Goal: Task Accomplishment & Management: Complete application form

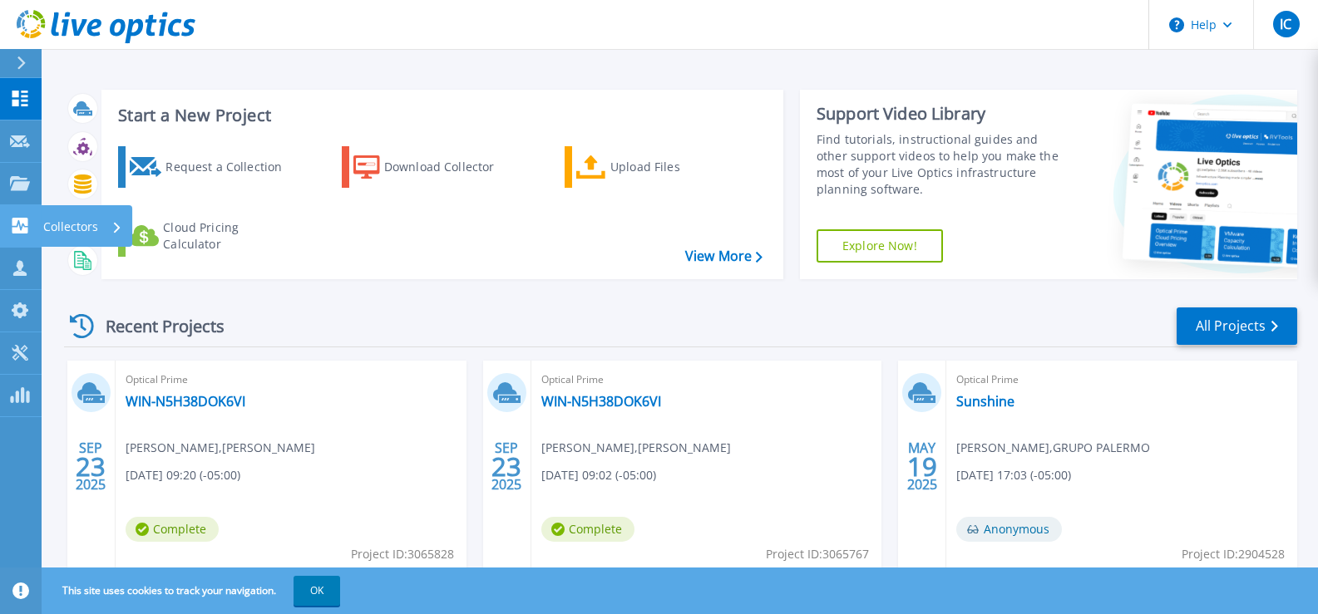
click at [77, 229] on p "Collectors" at bounding box center [70, 226] width 55 height 43
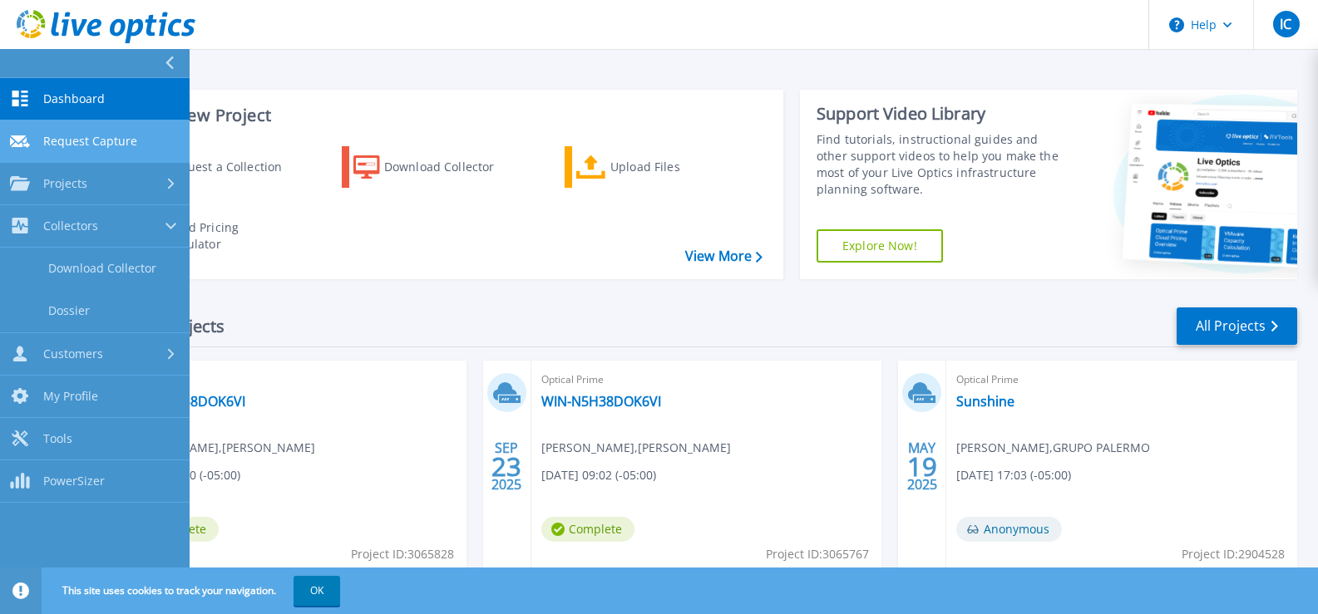
click at [78, 141] on span "Request Capture" at bounding box center [90, 141] width 94 height 15
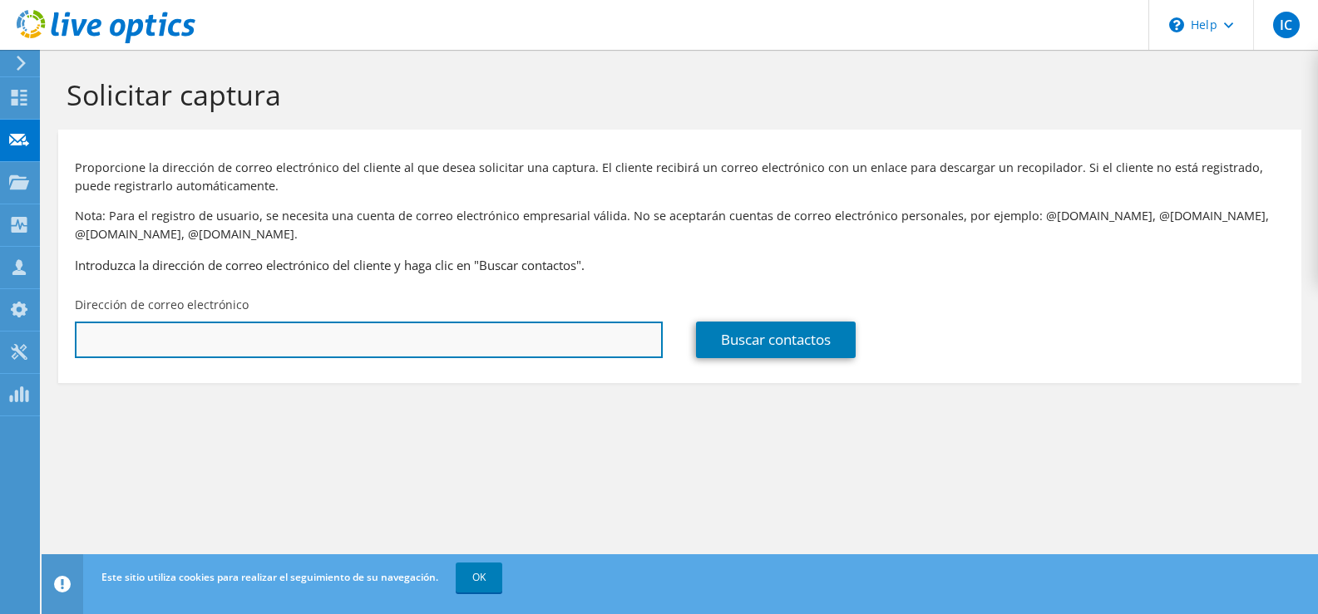
click at [191, 342] on input "text" at bounding box center [369, 340] width 588 height 37
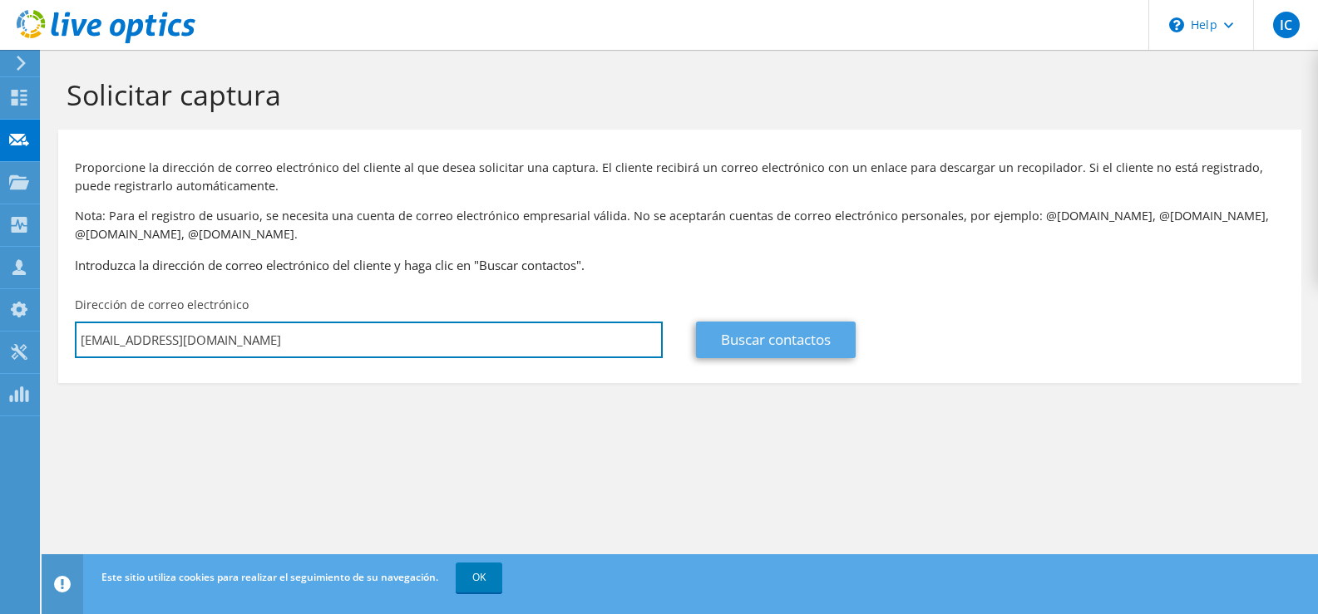
type input "[EMAIL_ADDRESS][DOMAIN_NAME]"
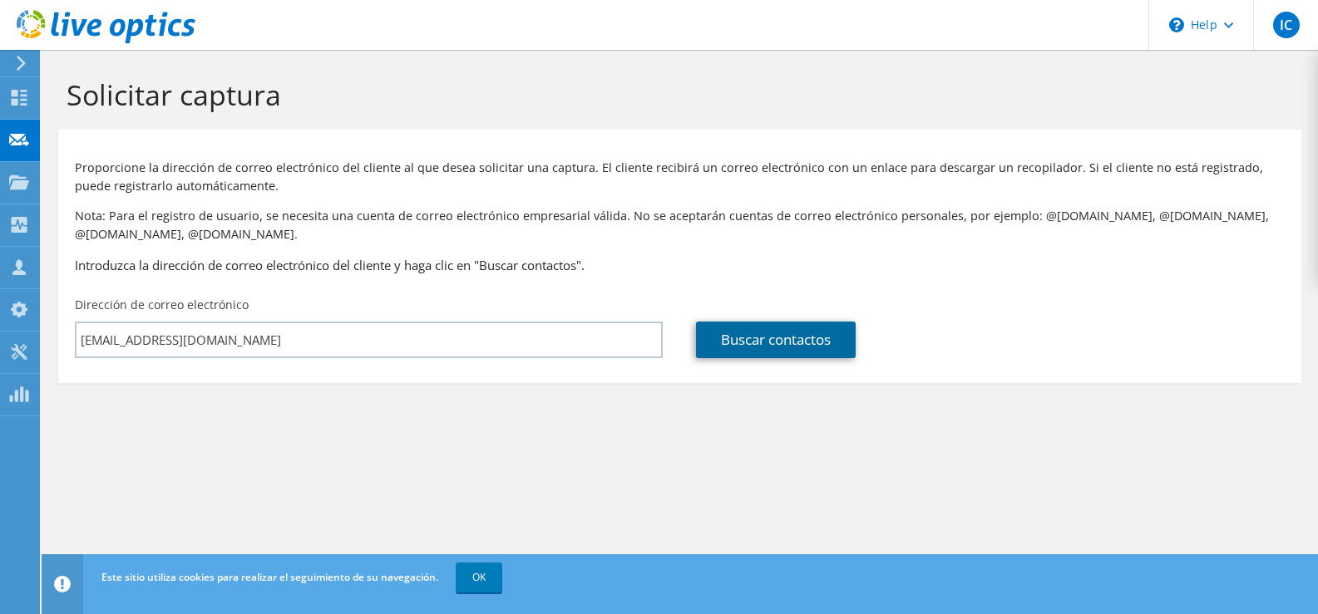
click at [825, 334] on link "Buscar contactos" at bounding box center [776, 340] width 160 height 37
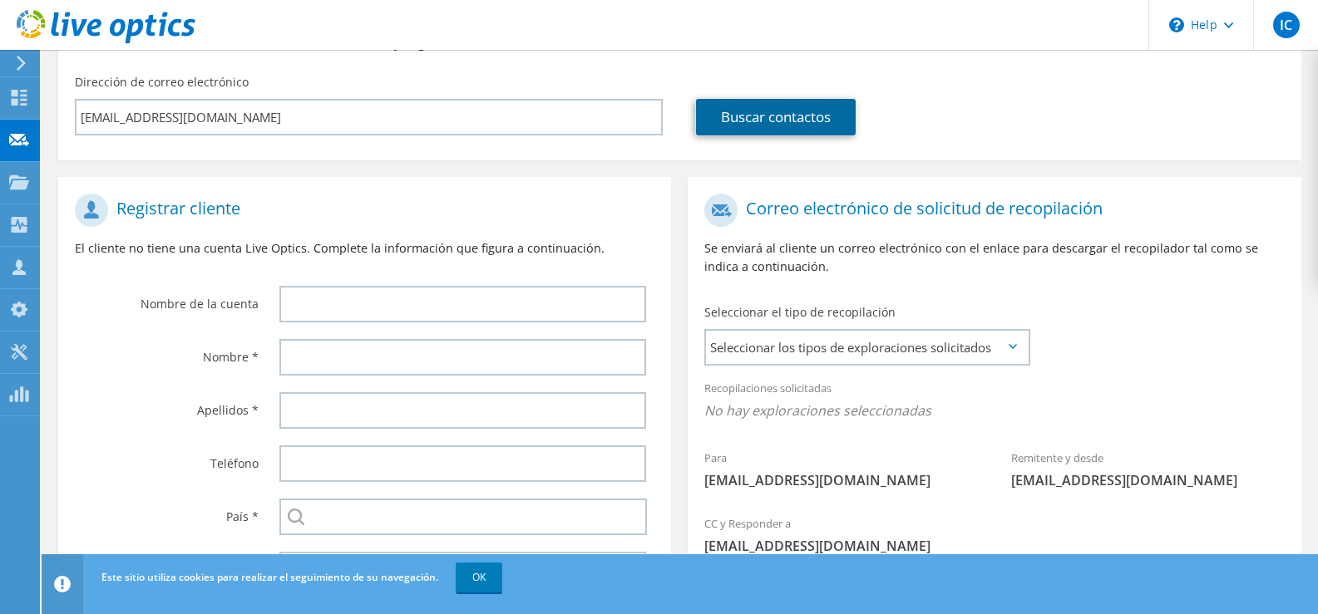
scroll to position [249, 0]
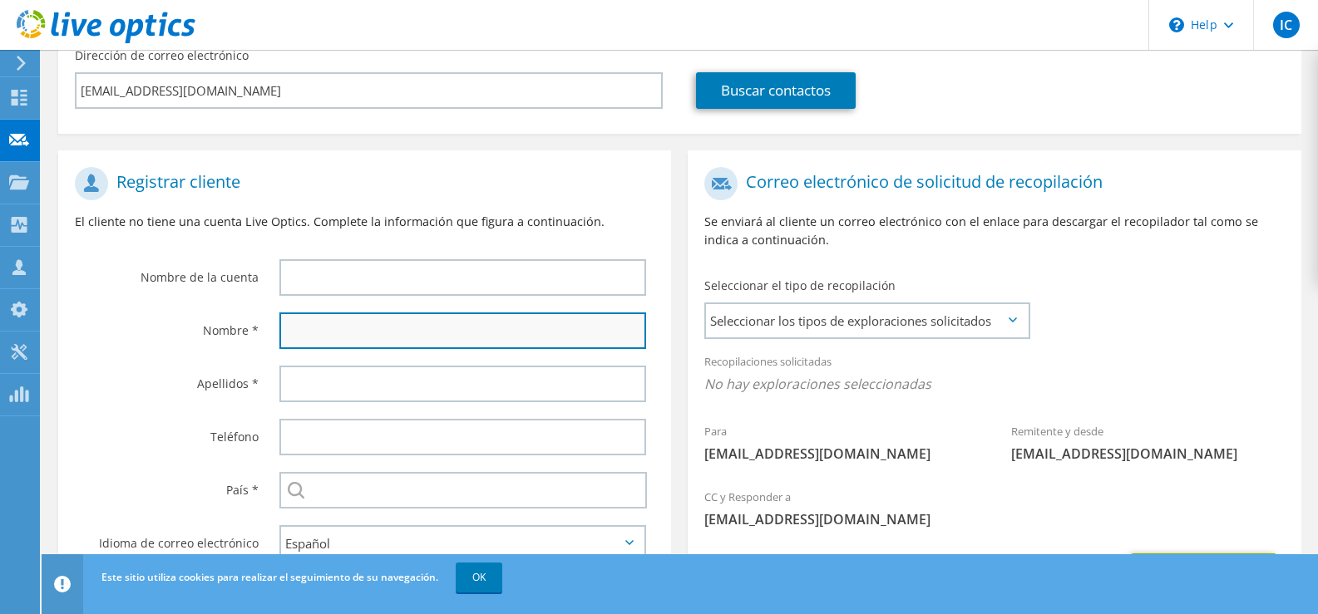
click at [387, 332] on input "text" at bounding box center [462, 331] width 367 height 37
type input "Junior"
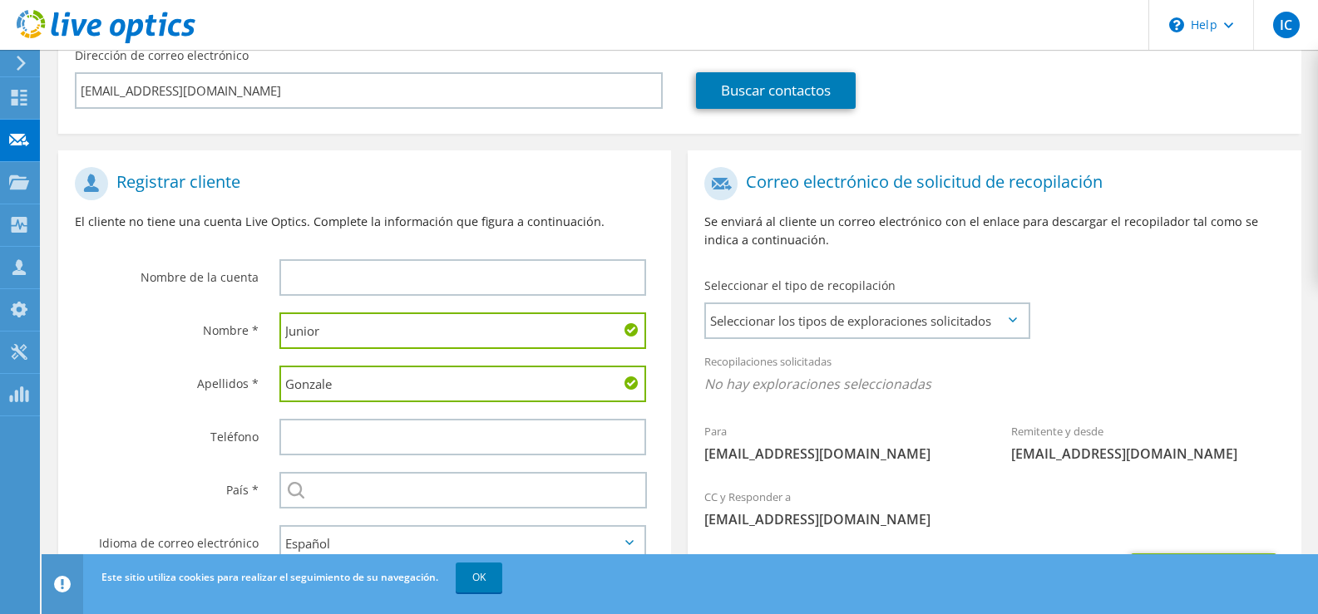
click at [1131, 554] on button "Enviar solicitud" at bounding box center [1203, 576] width 145 height 45
type input "Gonzalez"
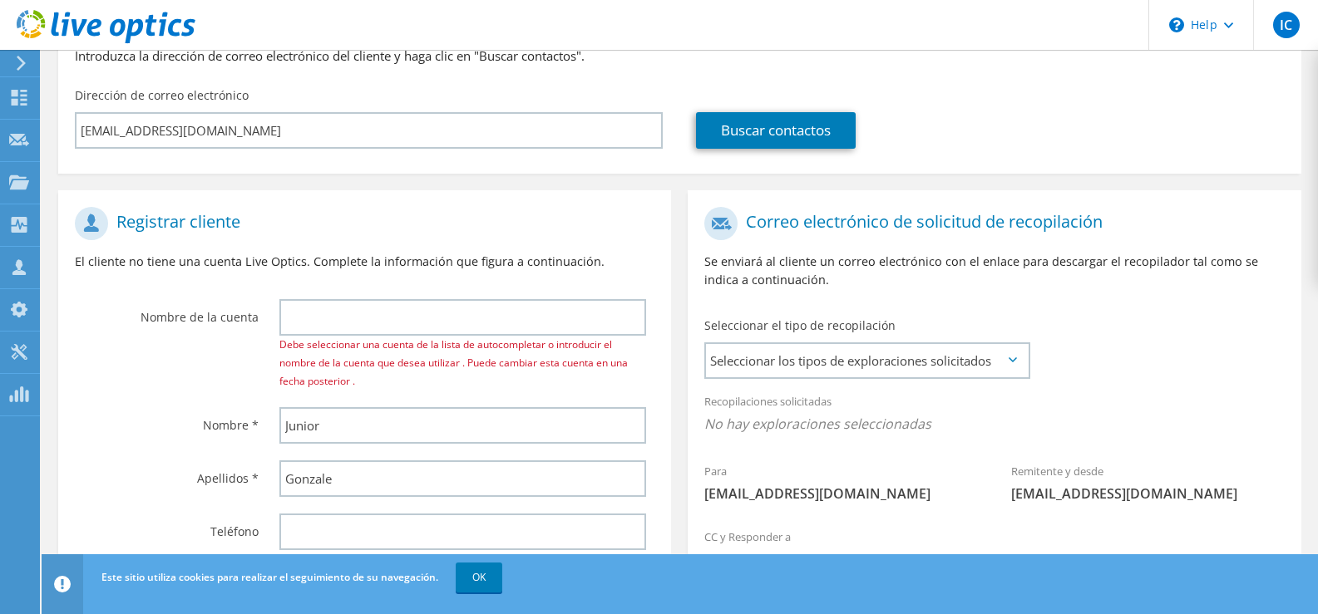
scroll to position [249, 0]
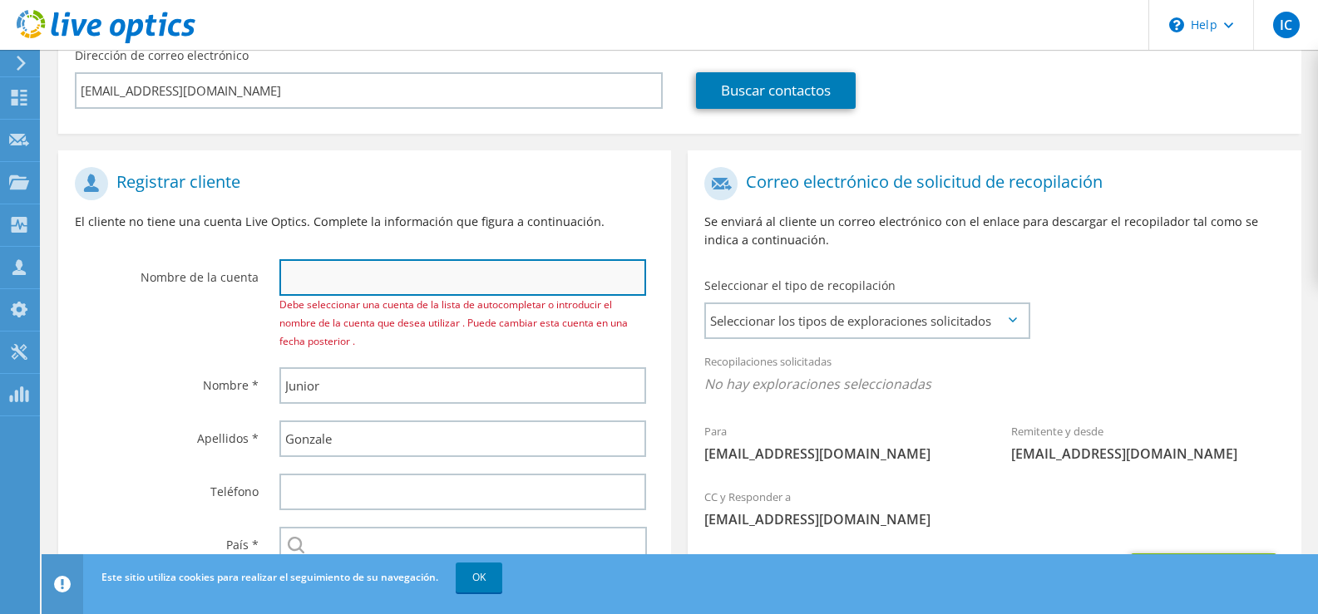
drag, startPoint x: 361, startPoint y: 287, endPoint x: 370, endPoint y: 288, distance: 9.3
click at [367, 288] on input "text" at bounding box center [462, 277] width 367 height 37
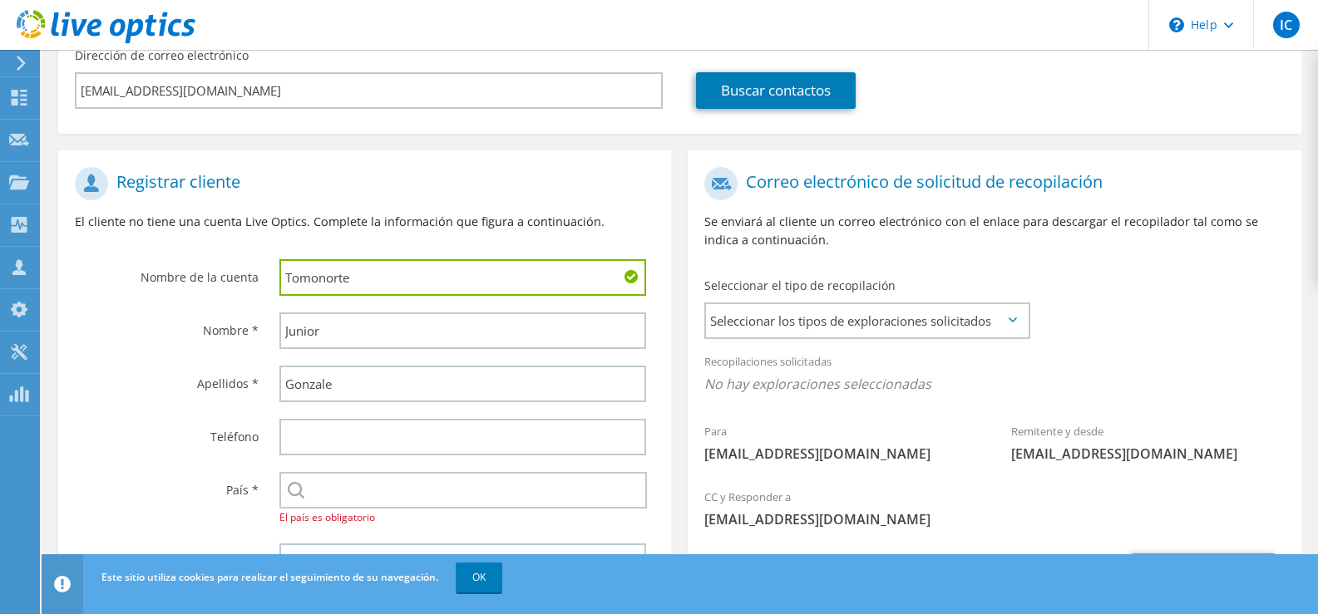
scroll to position [333, 0]
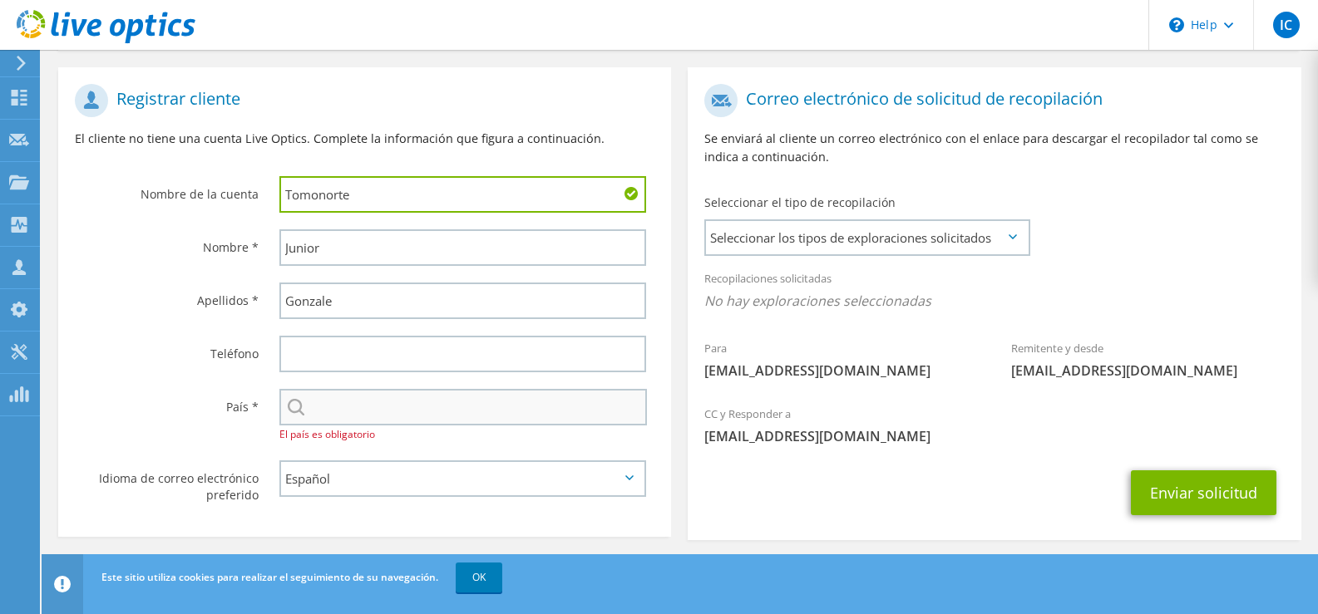
type input "Tomonorte"
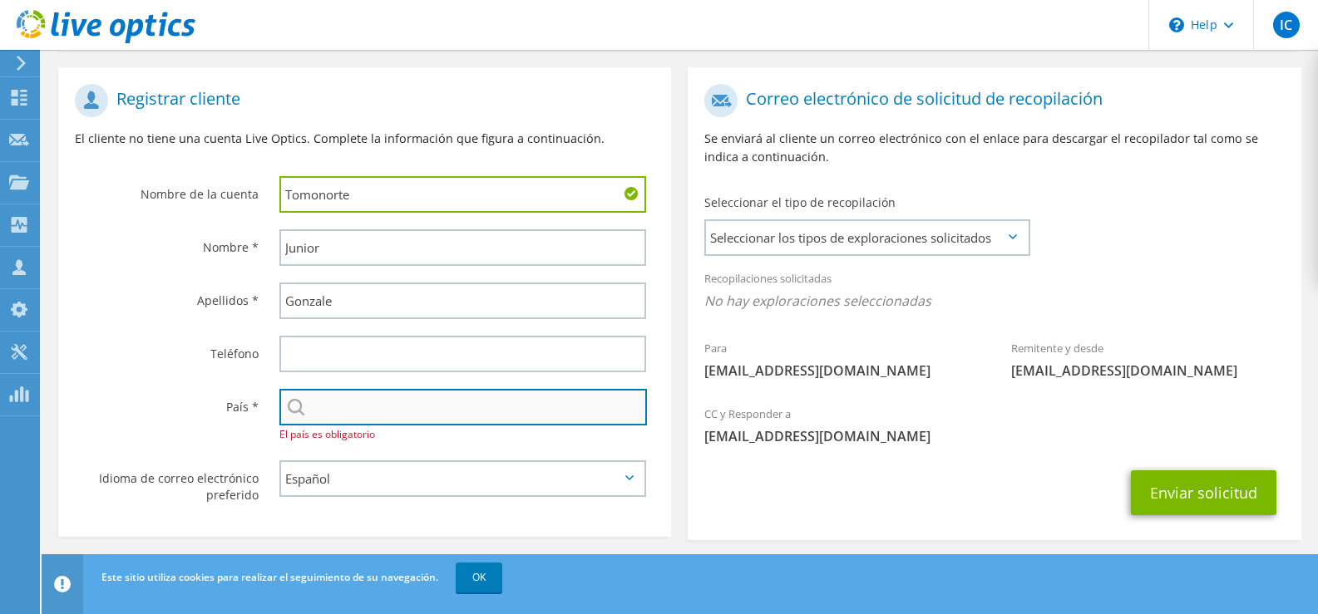
click at [377, 402] on input "text" at bounding box center [463, 407] width 368 height 37
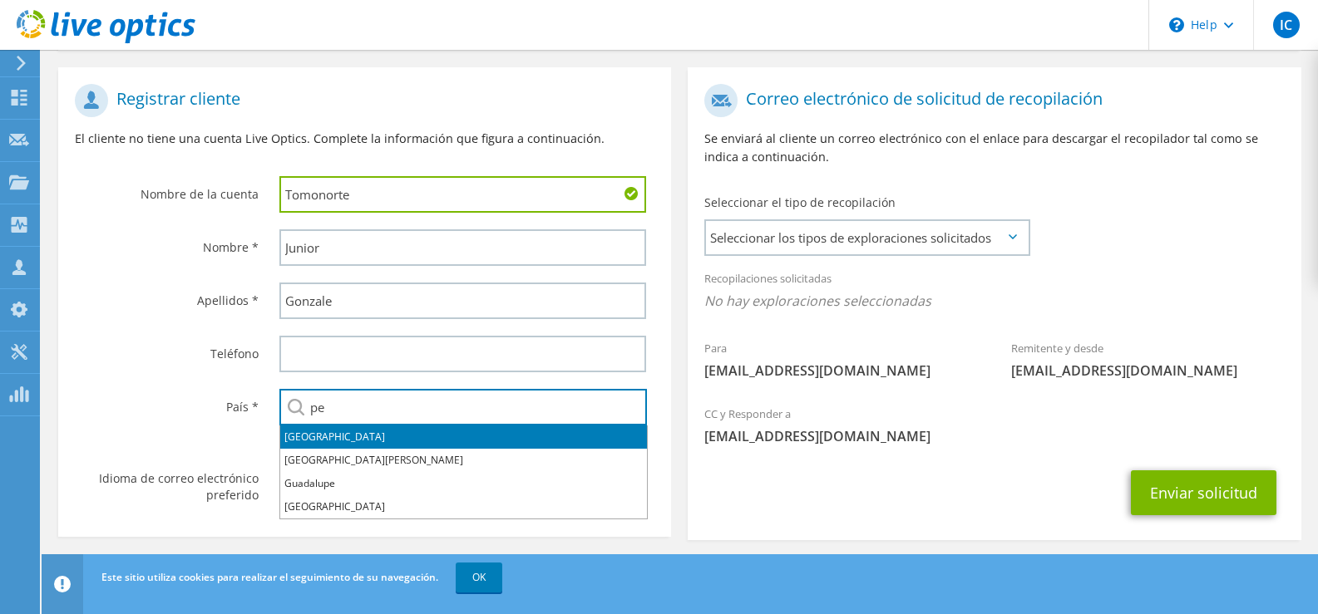
click at [372, 437] on li "Perú" at bounding box center [463, 437] width 367 height 23
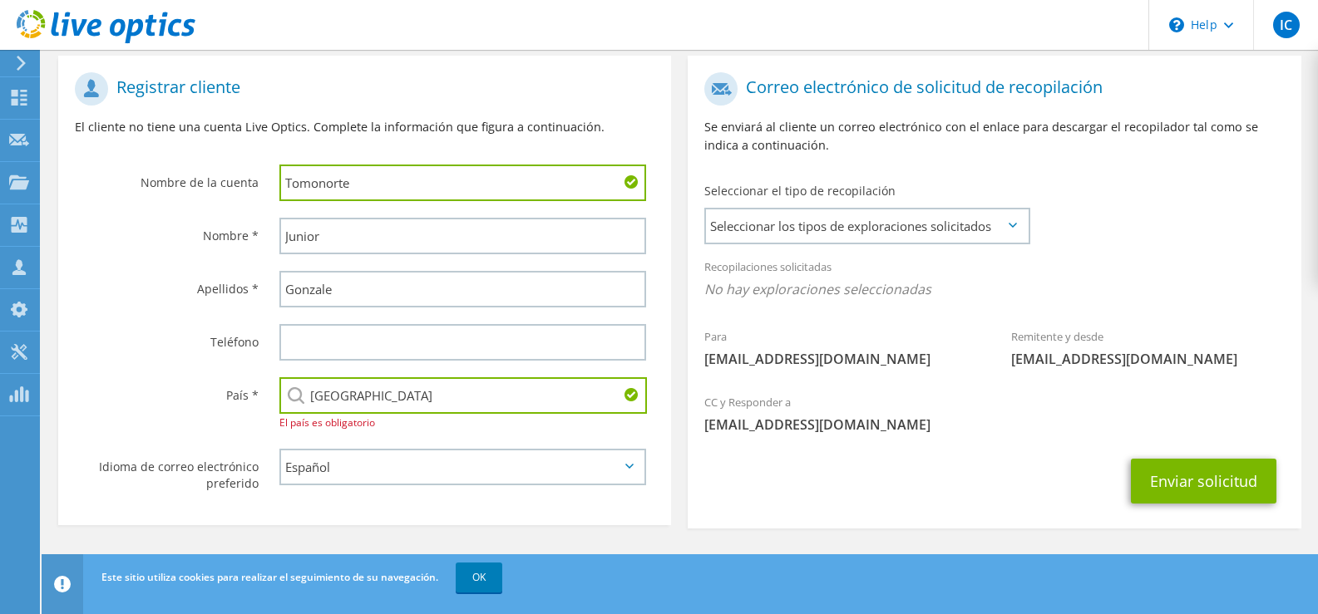
scroll to position [350, 0]
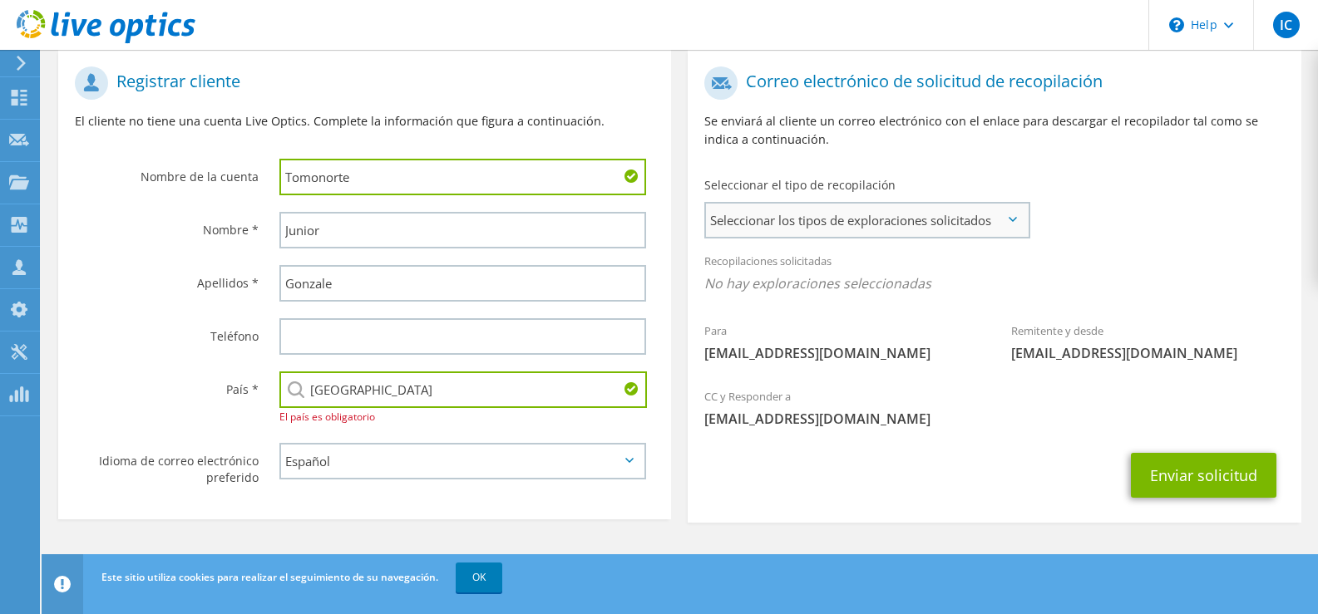
type input "Perú"
click at [847, 214] on span "Seleccionar los tipos de exploraciones solicitados" at bounding box center [866, 220] width 321 height 33
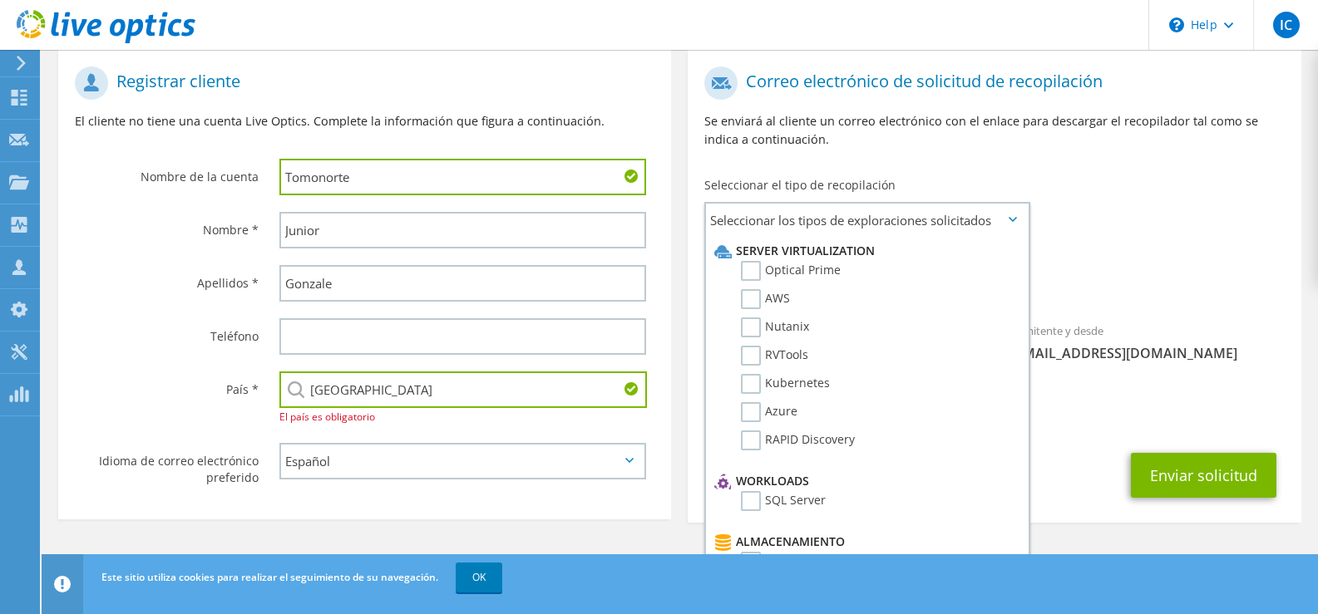
click at [1158, 176] on div "Para jgonzalez@tomocorp.pe Remitente y desde liveoptics@liveoptics.com" at bounding box center [993, 218] width 613 height 321
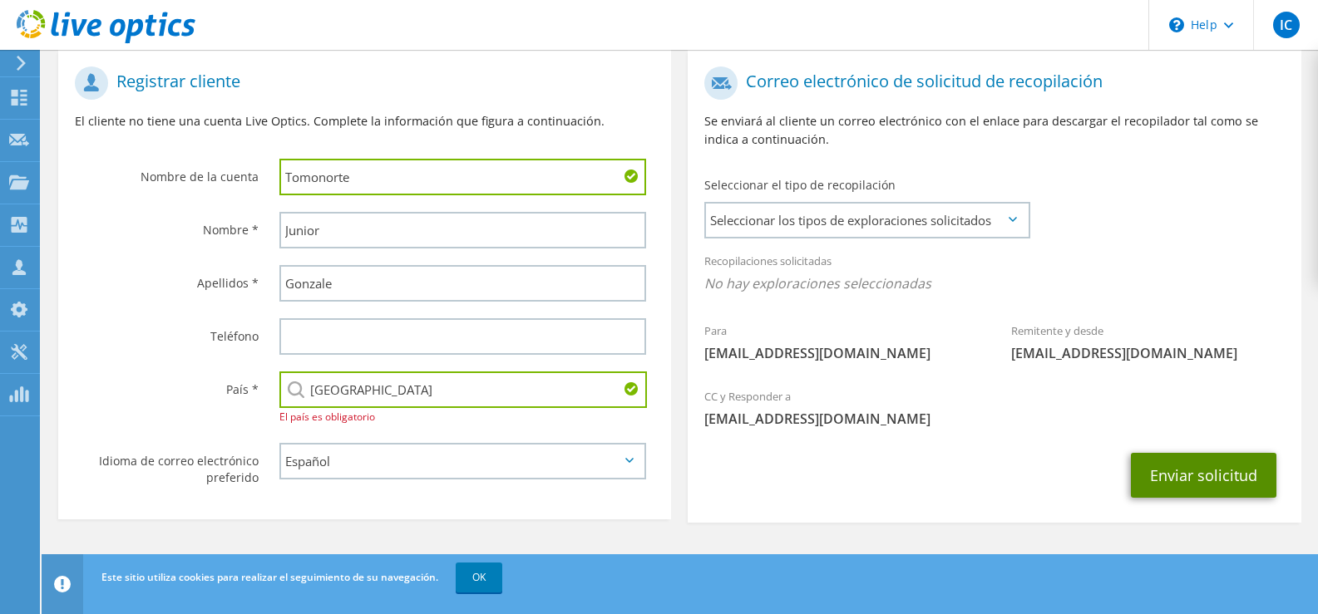
click at [1184, 472] on button "Enviar solicitud" at bounding box center [1203, 475] width 145 height 45
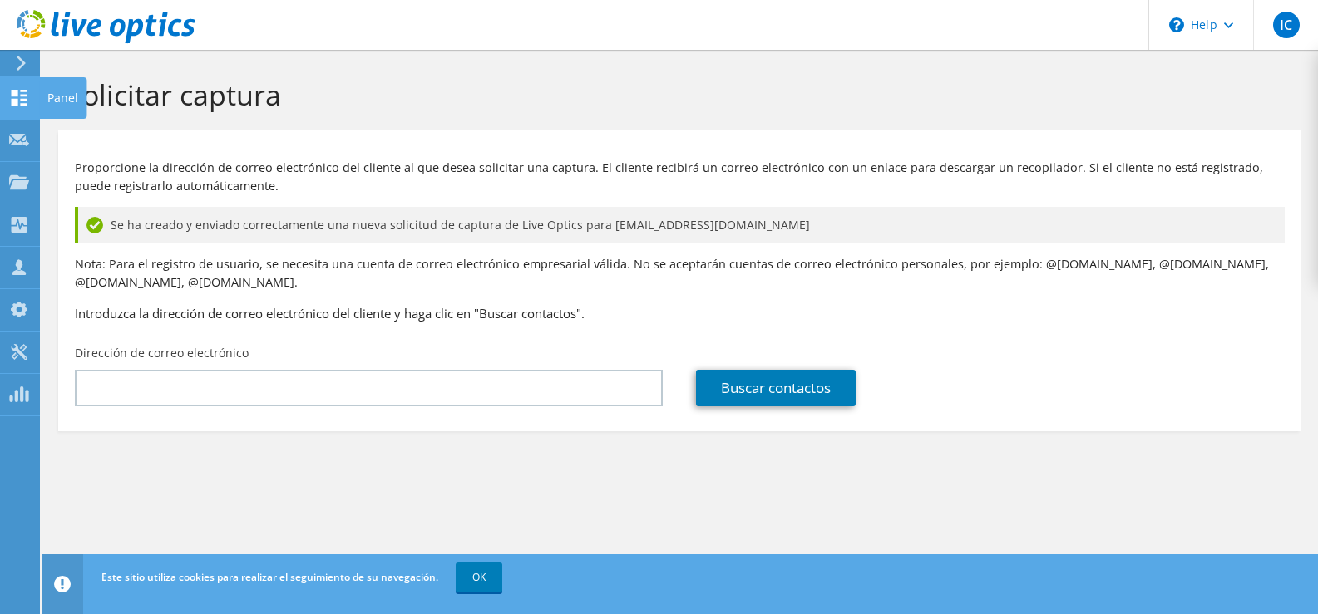
click at [43, 89] on div "Panel" at bounding box center [62, 98] width 47 height 42
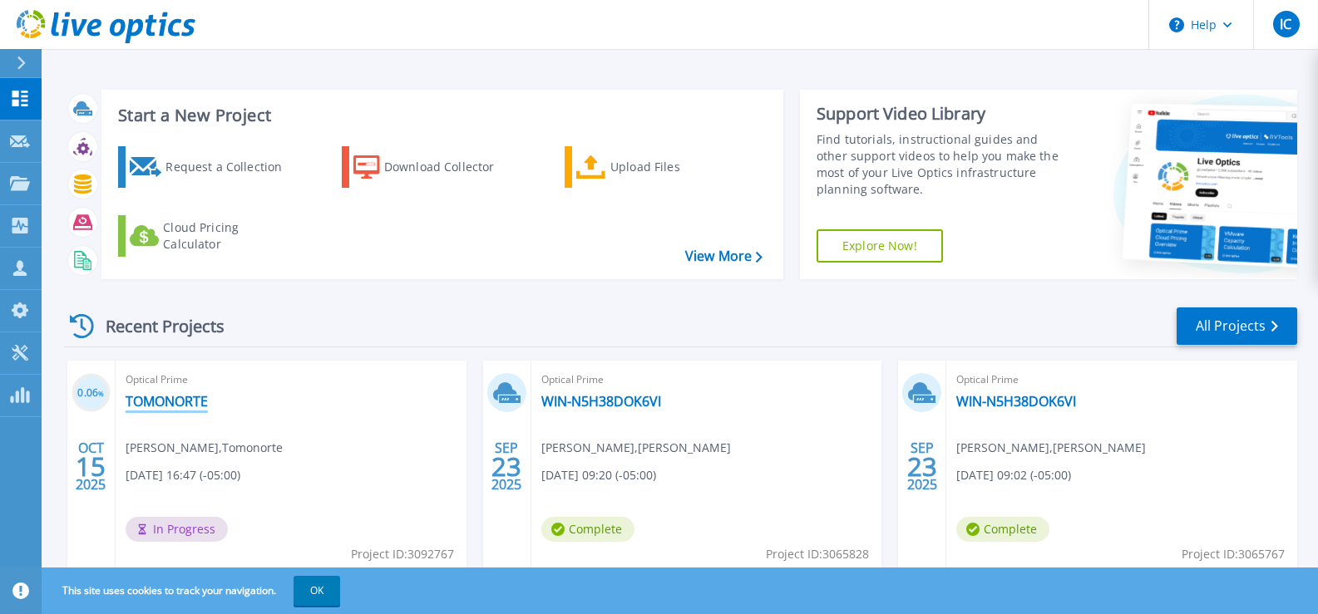
click at [145, 400] on link "TOMONORTE" at bounding box center [167, 401] width 82 height 17
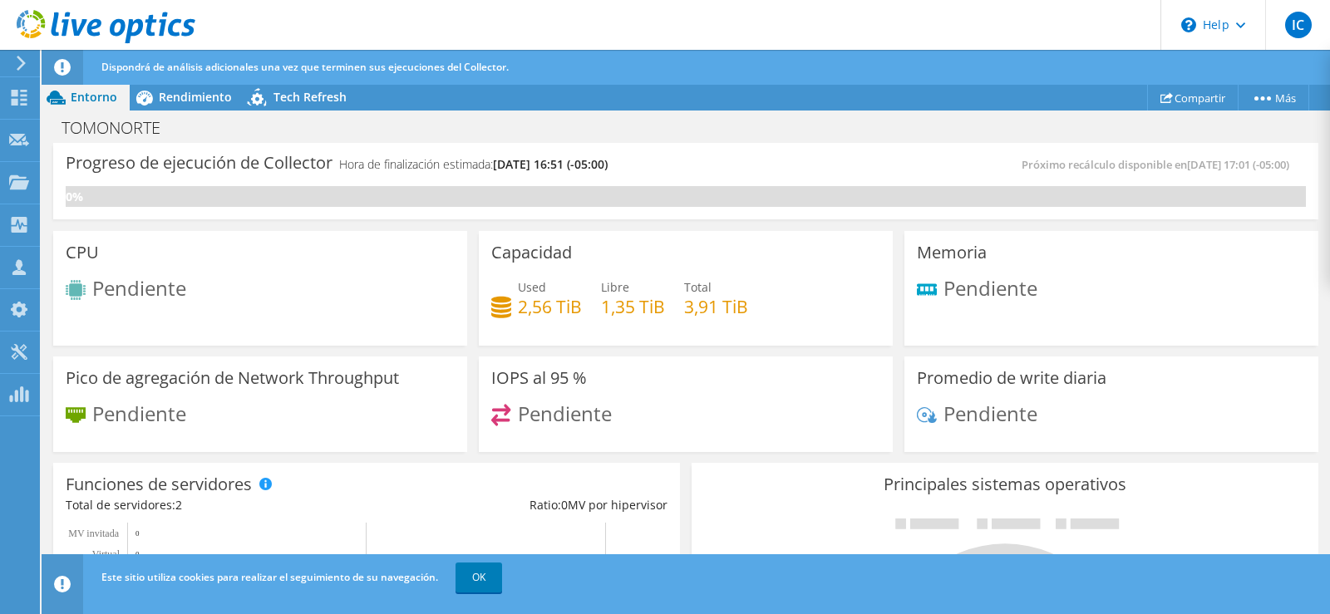
scroll to position [333, 0]
click at [472, 577] on link "OK" at bounding box center [479, 578] width 47 height 30
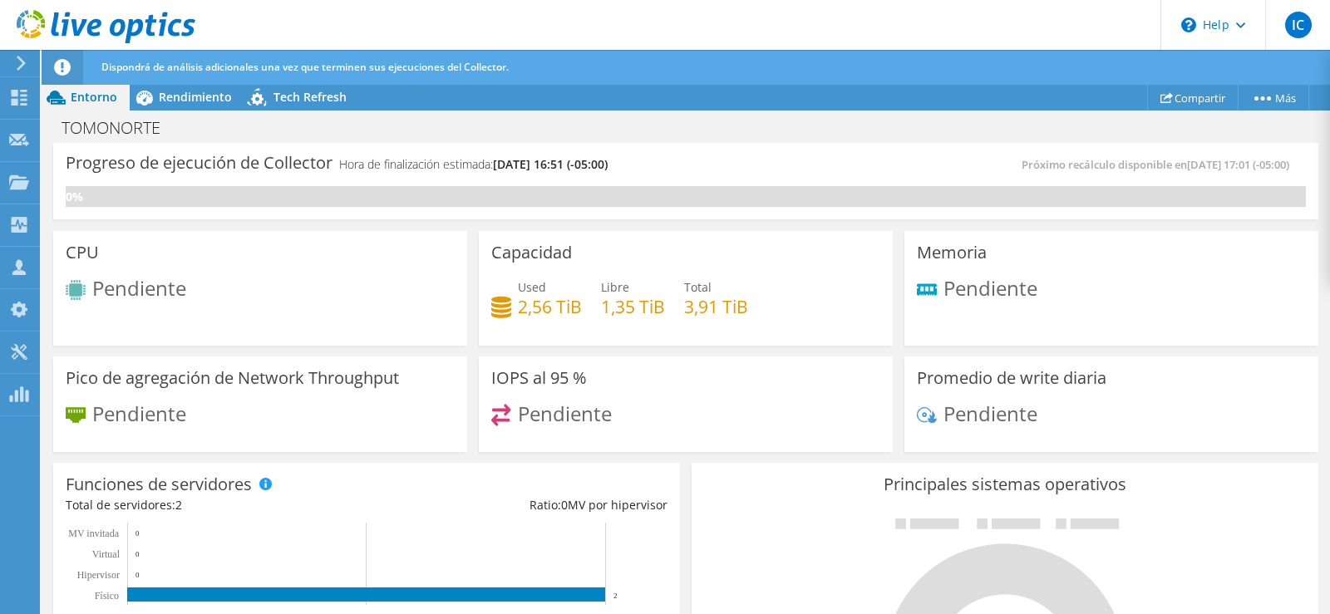
scroll to position [652, 0]
click at [165, 595] on rect at bounding box center [366, 595] width 478 height 14
click at [201, 91] on span "Rendimiento" at bounding box center [195, 97] width 73 height 16
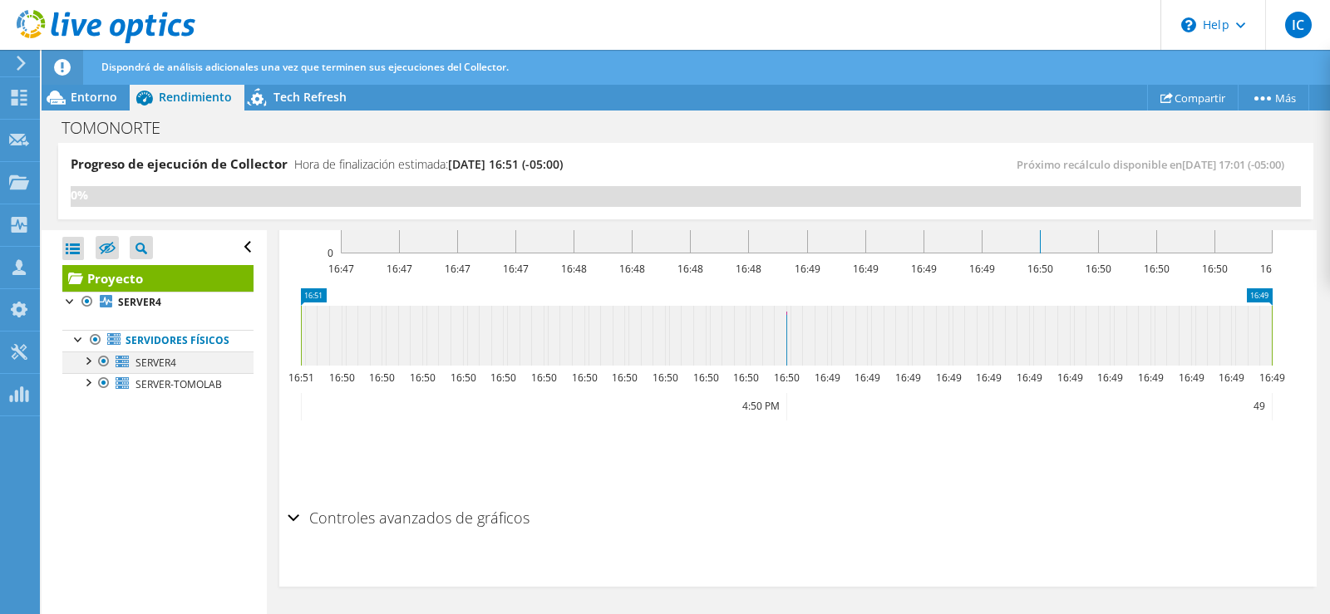
click at [87, 368] on div at bounding box center [87, 360] width 17 height 17
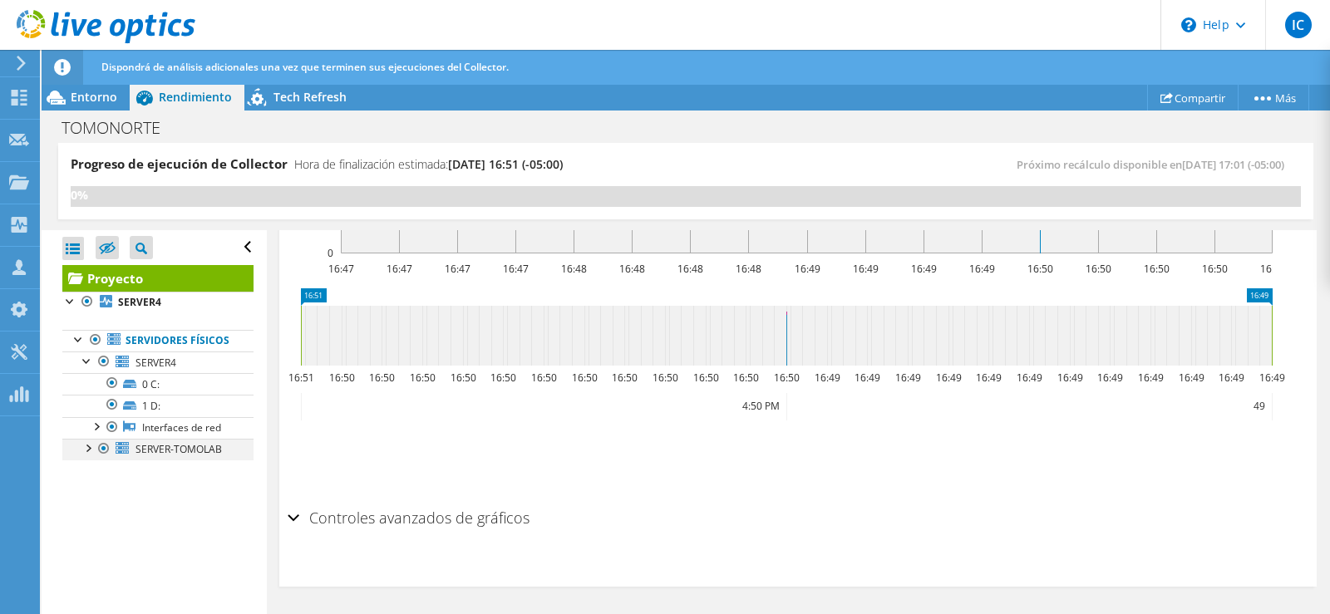
click at [92, 456] on div at bounding box center [87, 447] width 17 height 17
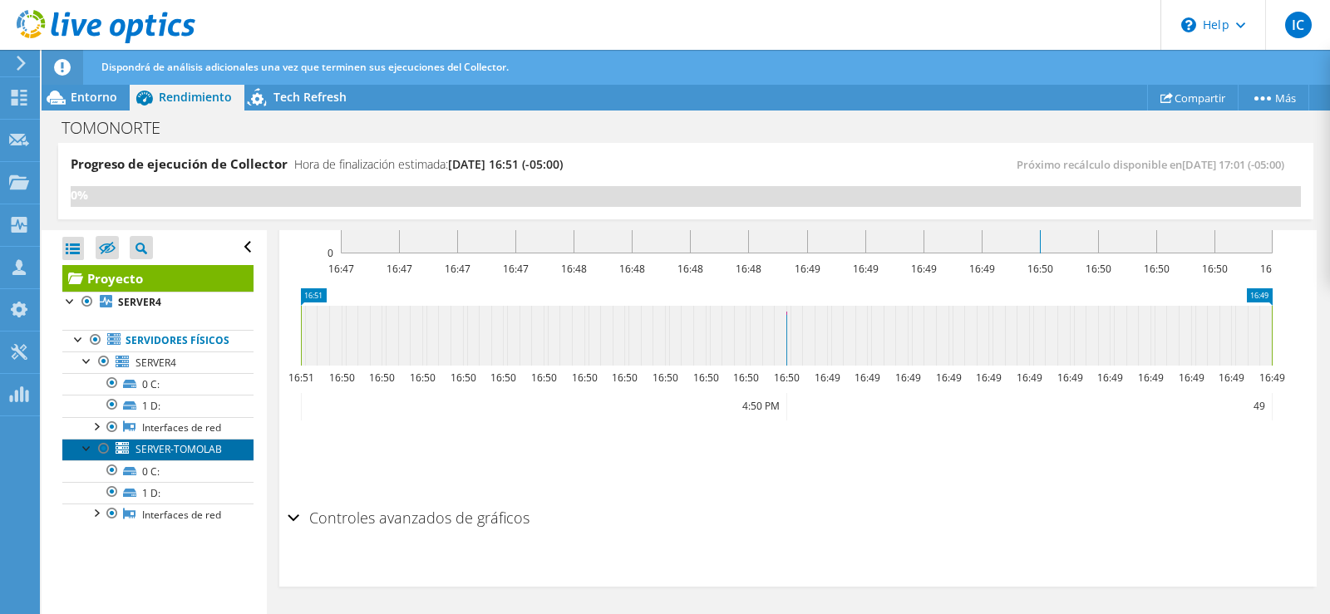
click at [170, 456] on span "SERVER-TOMOLAB" at bounding box center [179, 449] width 86 height 14
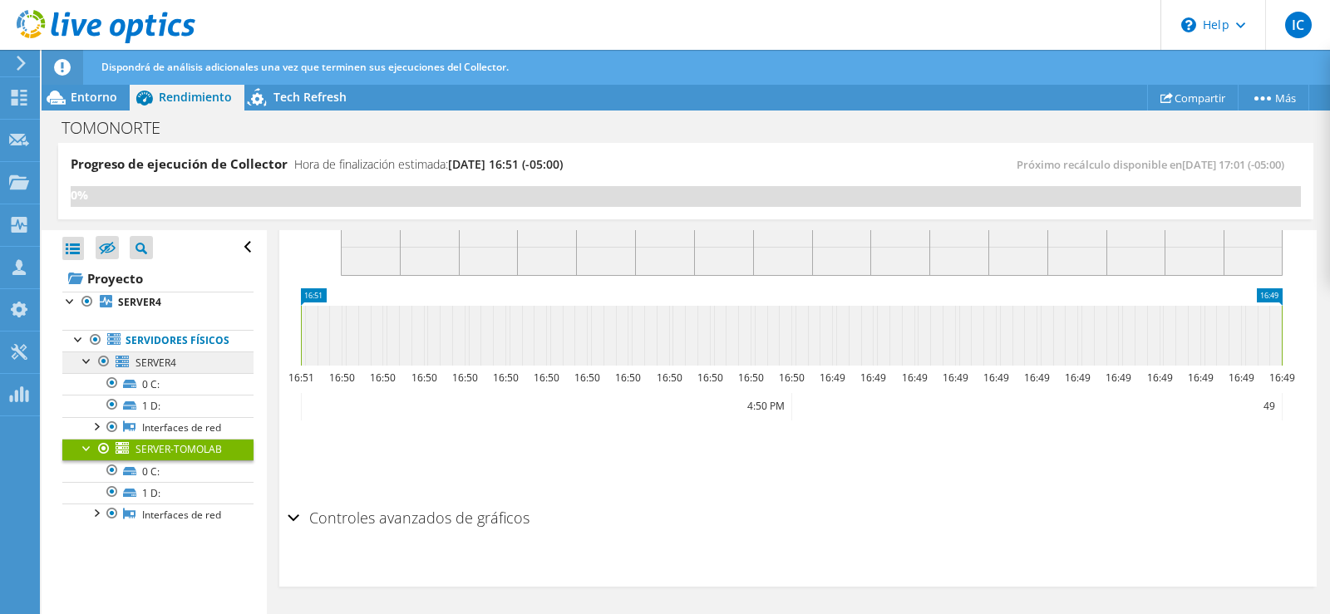
scroll to position [627, 0]
click at [166, 370] on span "SERVER4" at bounding box center [156, 363] width 41 height 14
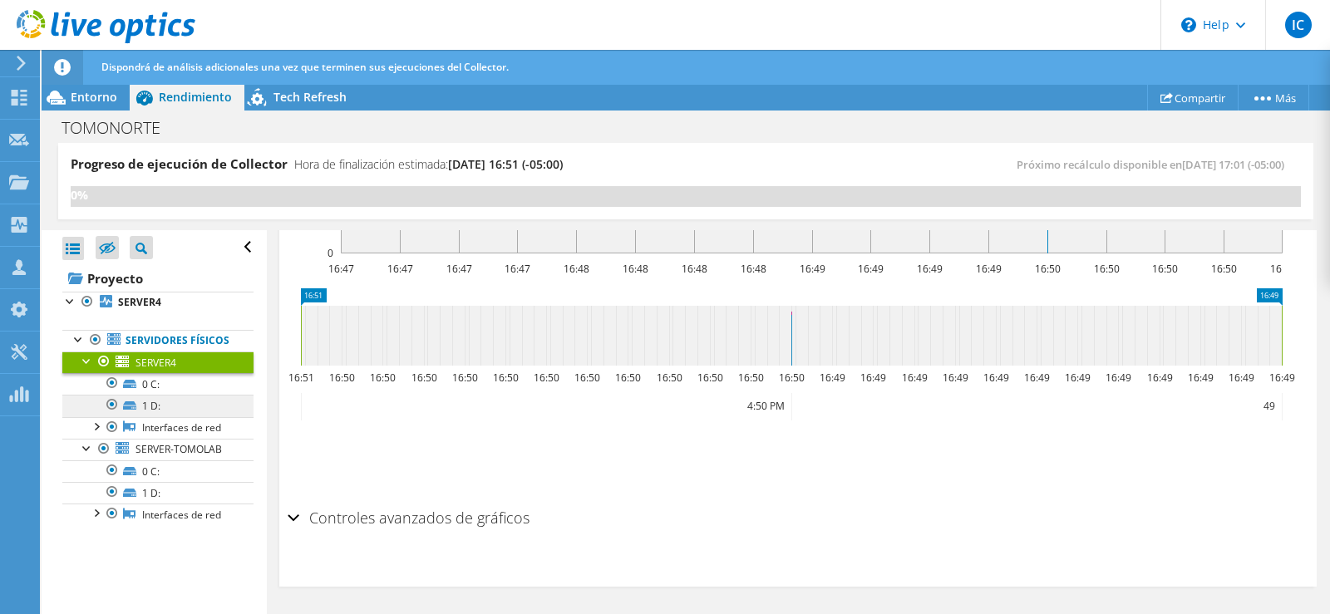
scroll to position [7, 0]
click at [123, 333] on link "Servidores físicos" at bounding box center [157, 341] width 191 height 22
click at [304, 90] on span "Tech Refresh" at bounding box center [309, 97] width 73 height 16
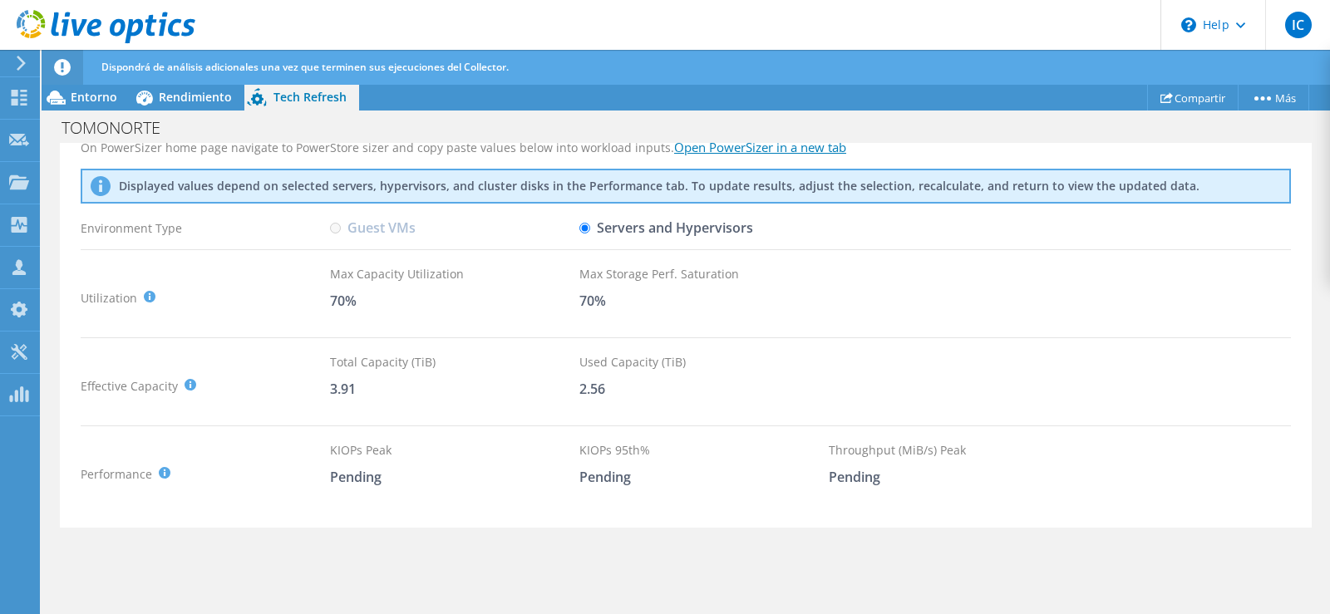
scroll to position [125, 0]
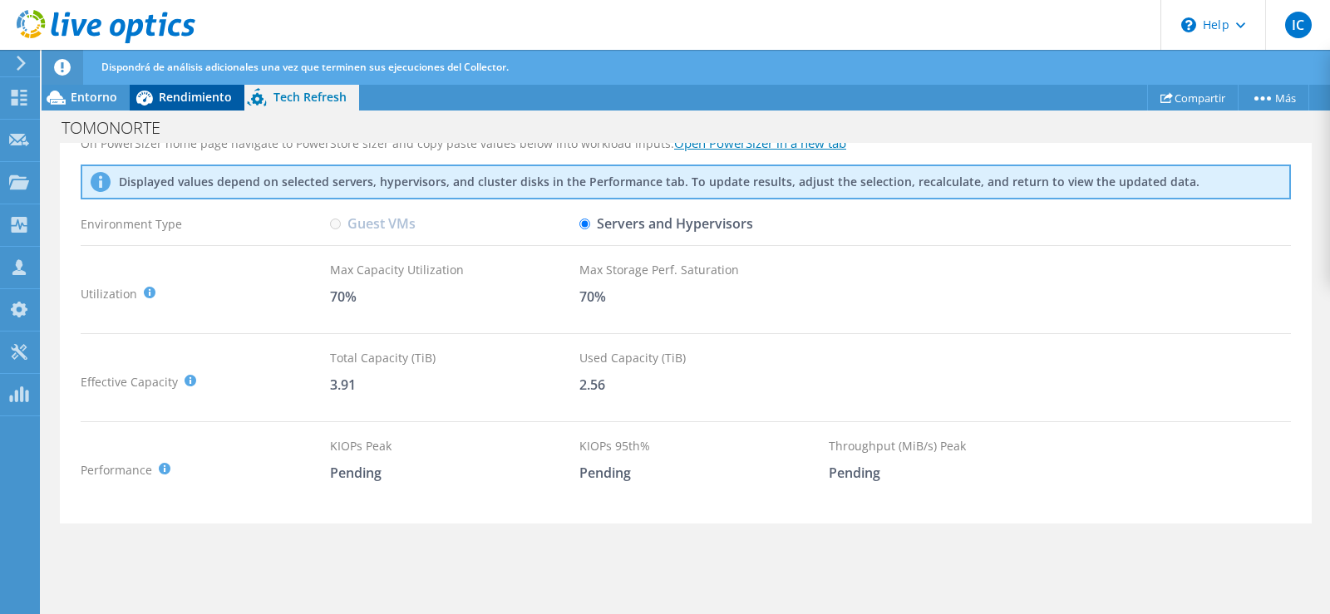
click at [208, 94] on span "Rendimiento" at bounding box center [195, 97] width 73 height 16
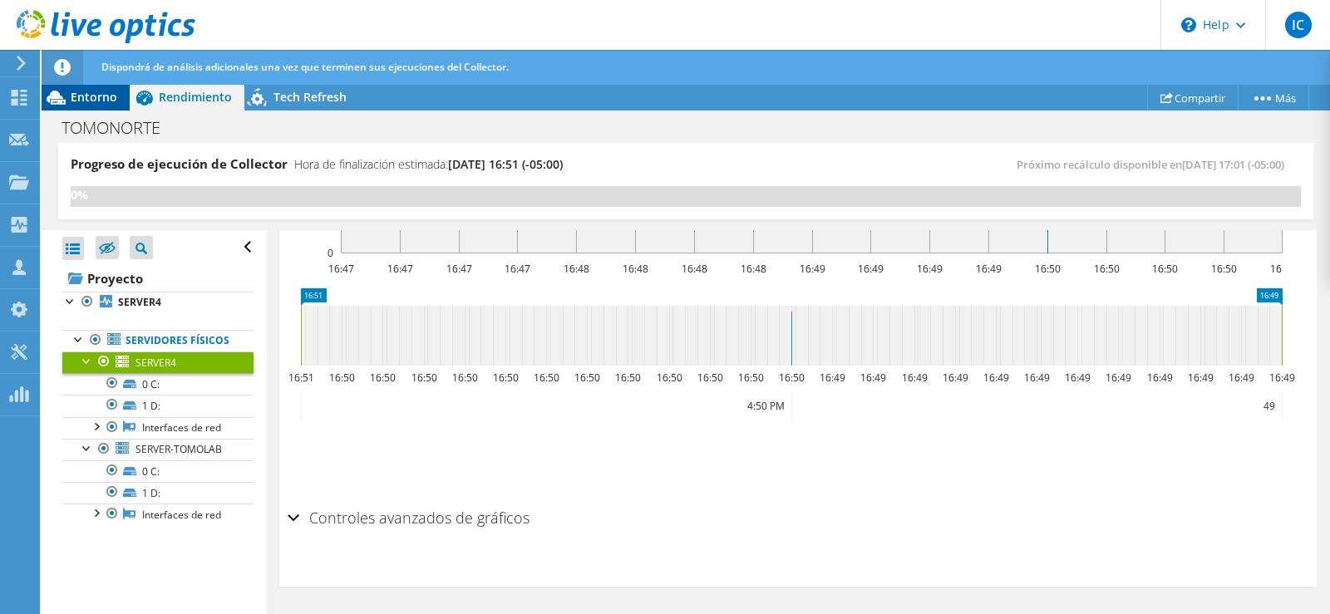
scroll to position [0, 0]
click at [74, 97] on span "Entorno" at bounding box center [94, 97] width 47 height 16
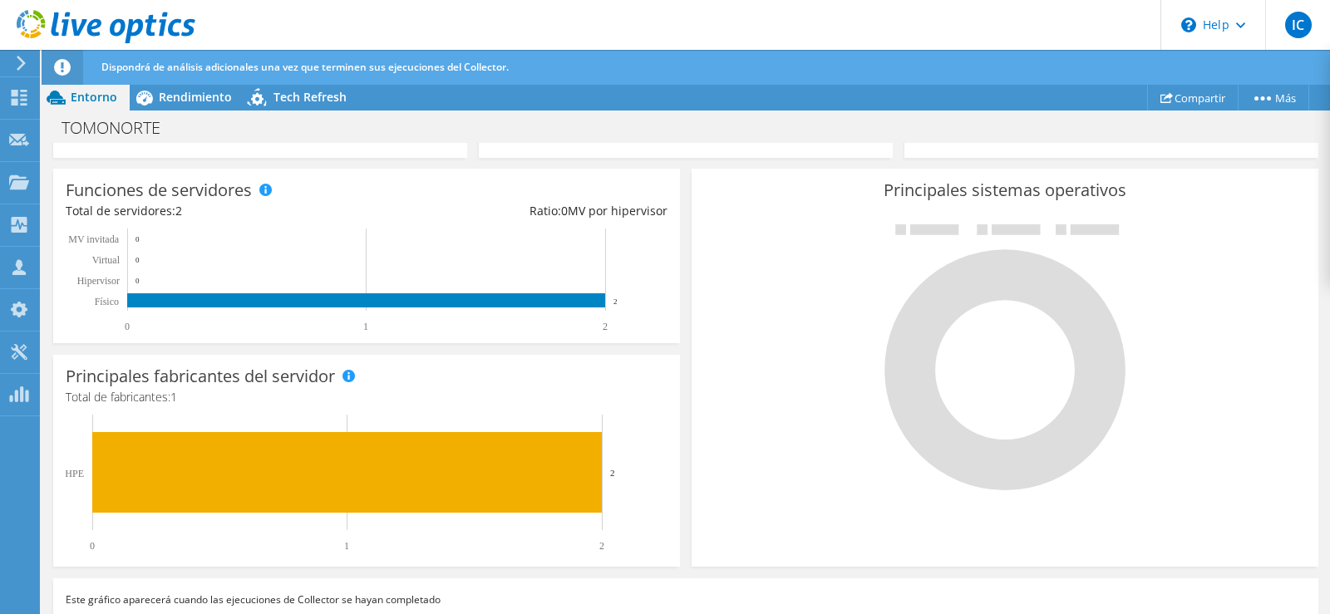
scroll to position [312, 0]
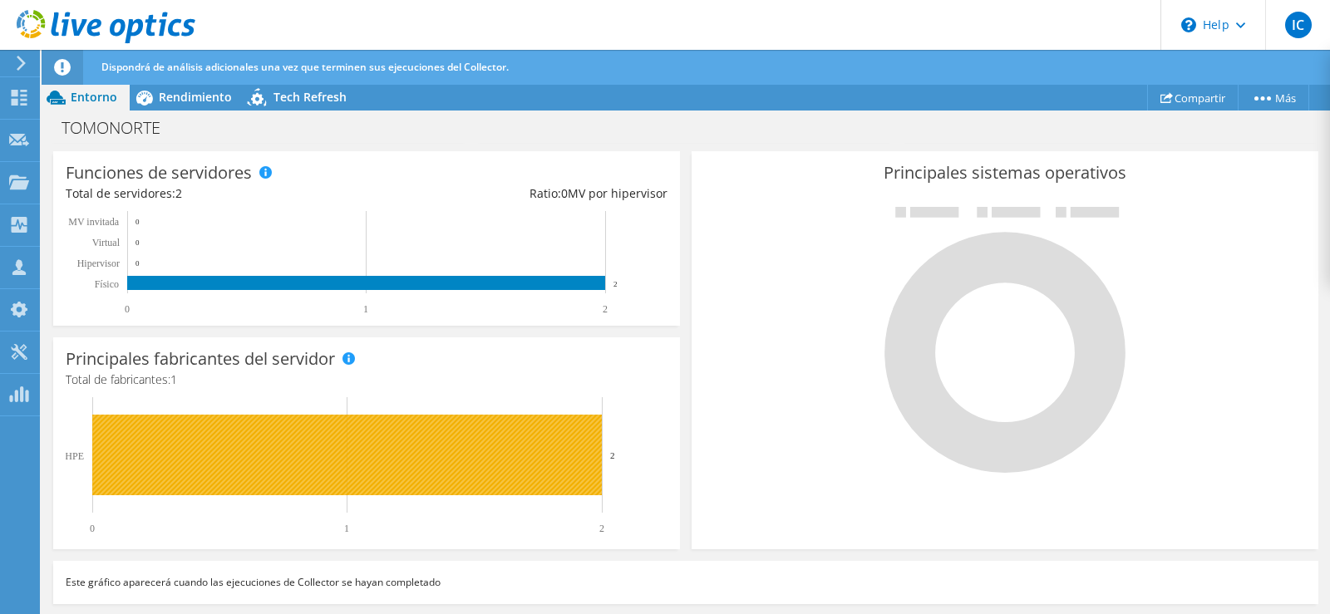
click at [382, 464] on rect at bounding box center [347, 455] width 510 height 81
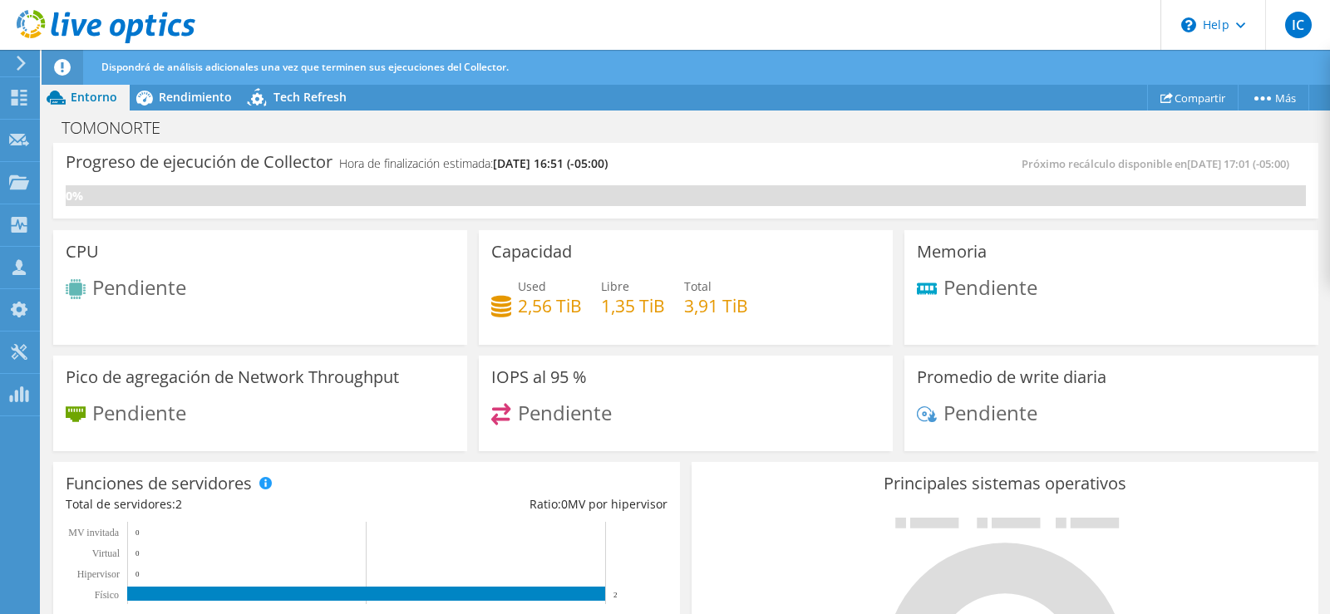
scroll to position [0, 0]
click at [177, 84] on div "Dispondrá de análisis adicionales una vez que terminen sus ejecuciones del Coll…" at bounding box center [716, 67] width 1239 height 35
click at [313, 98] on span "Tech Refresh" at bounding box center [309, 97] width 73 height 16
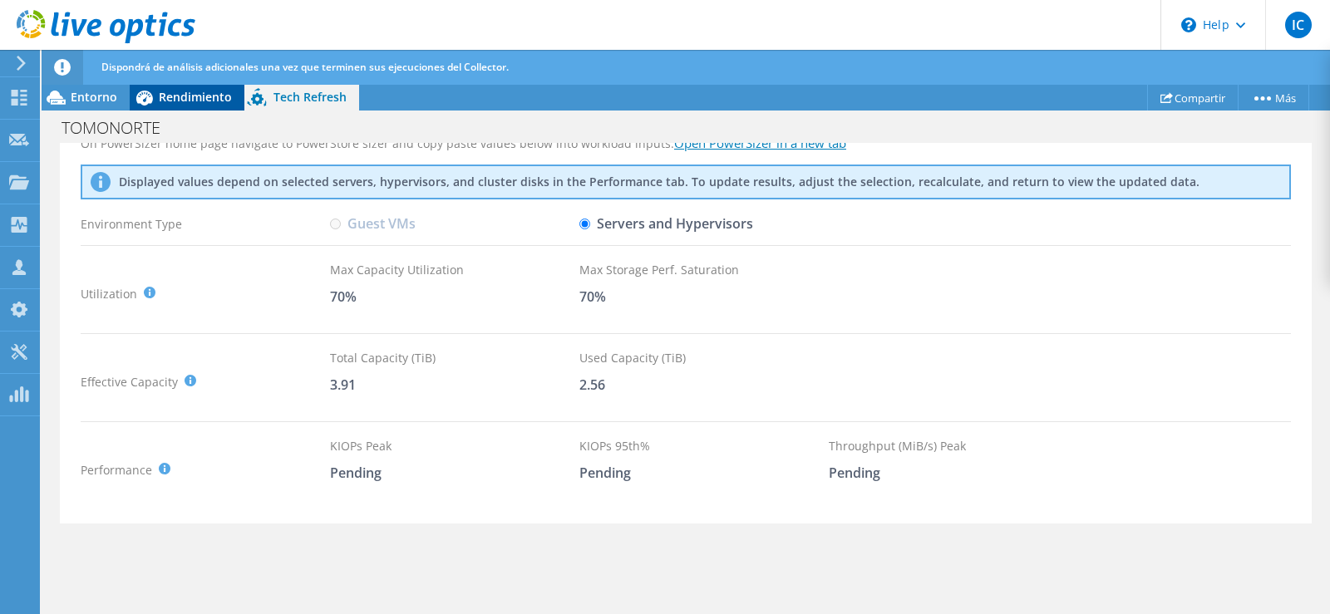
click at [186, 101] on span "Rendimiento" at bounding box center [195, 97] width 73 height 16
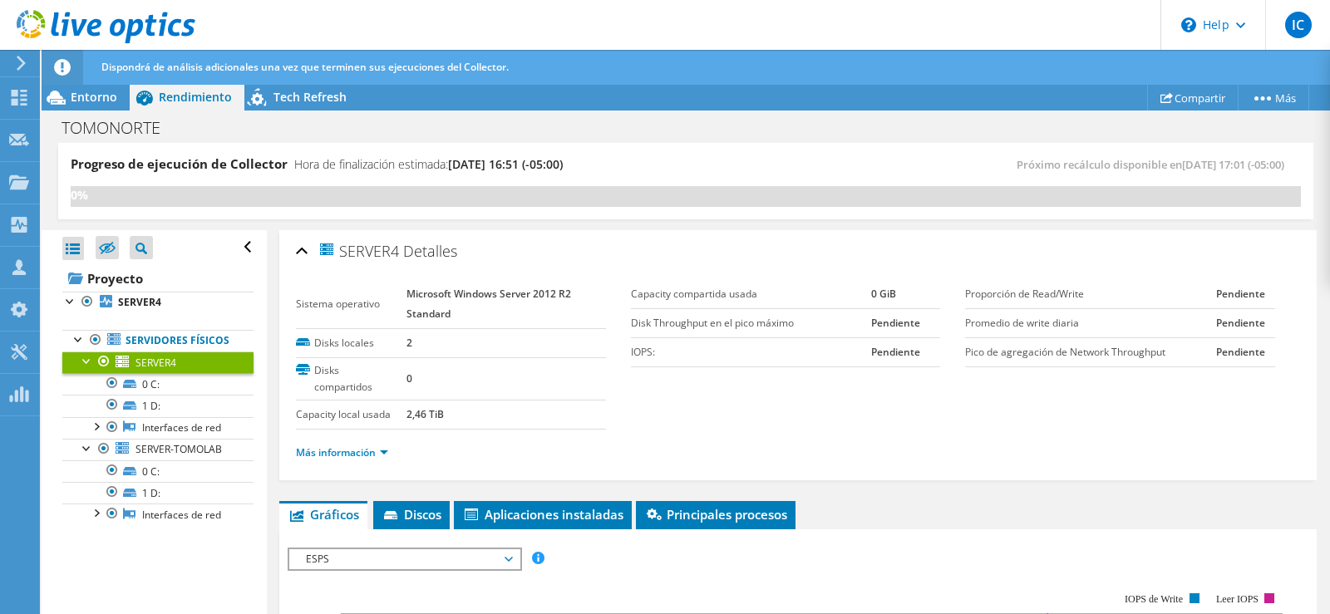
scroll to position [166, 0]
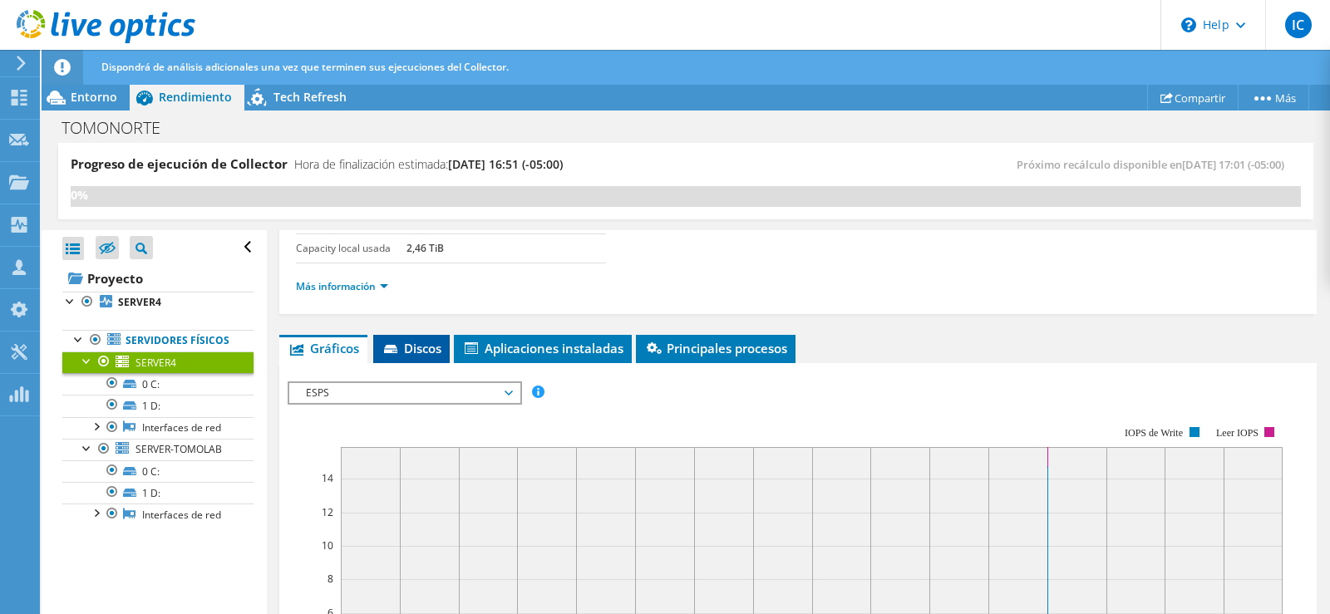
click at [423, 347] on span "Discos" at bounding box center [412, 348] width 60 height 17
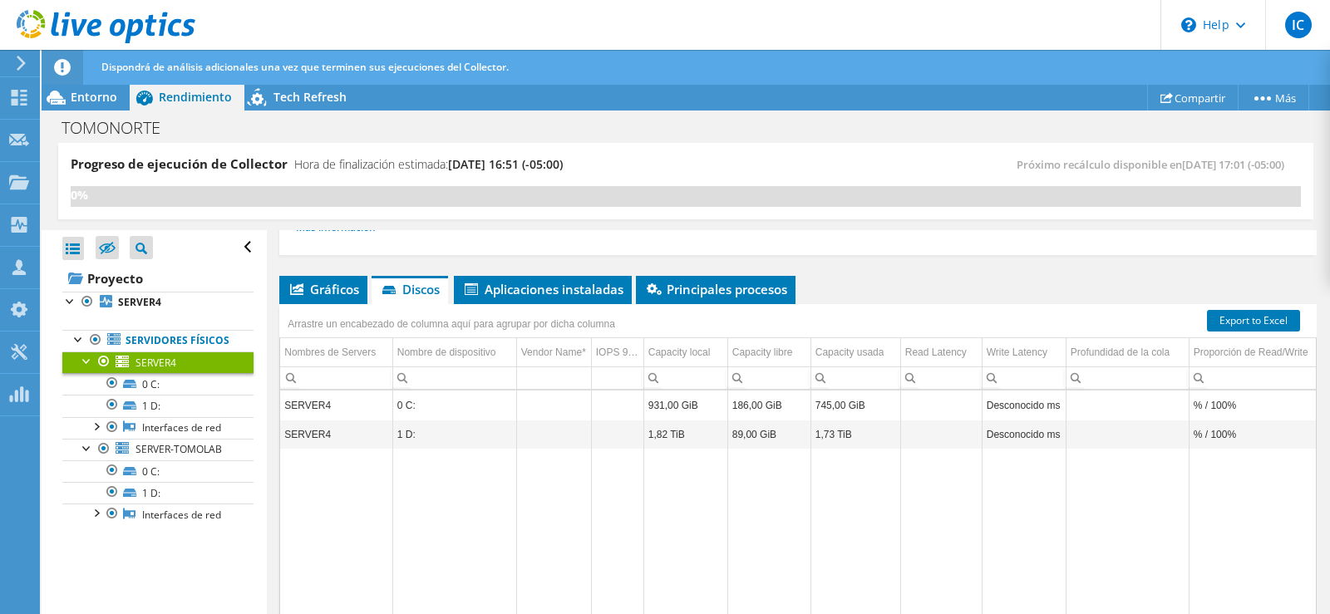
scroll to position [249, 0]
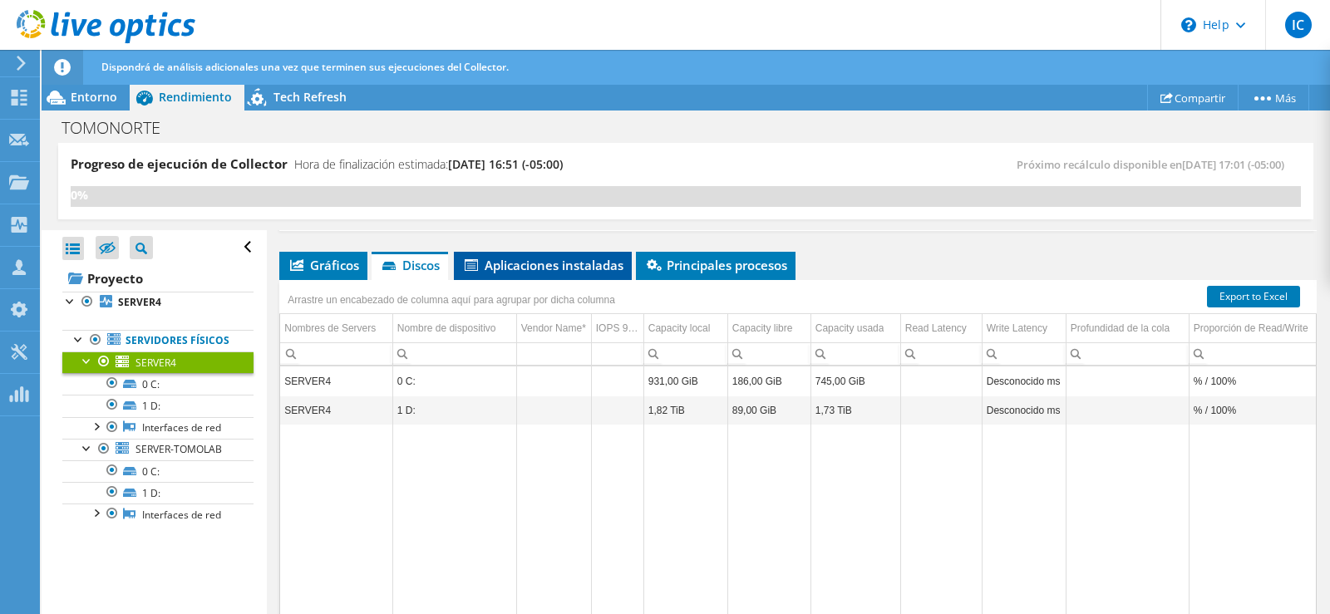
click at [532, 264] on span "Aplicaciones instaladas" at bounding box center [542, 265] width 161 height 17
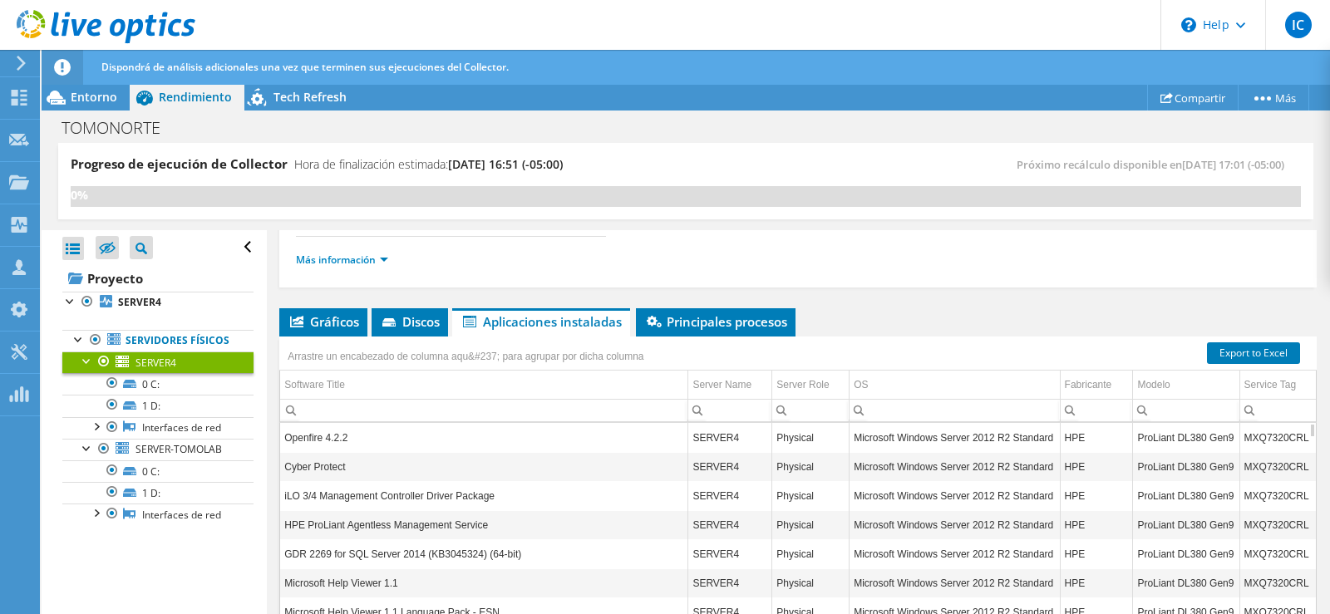
scroll to position [164, 0]
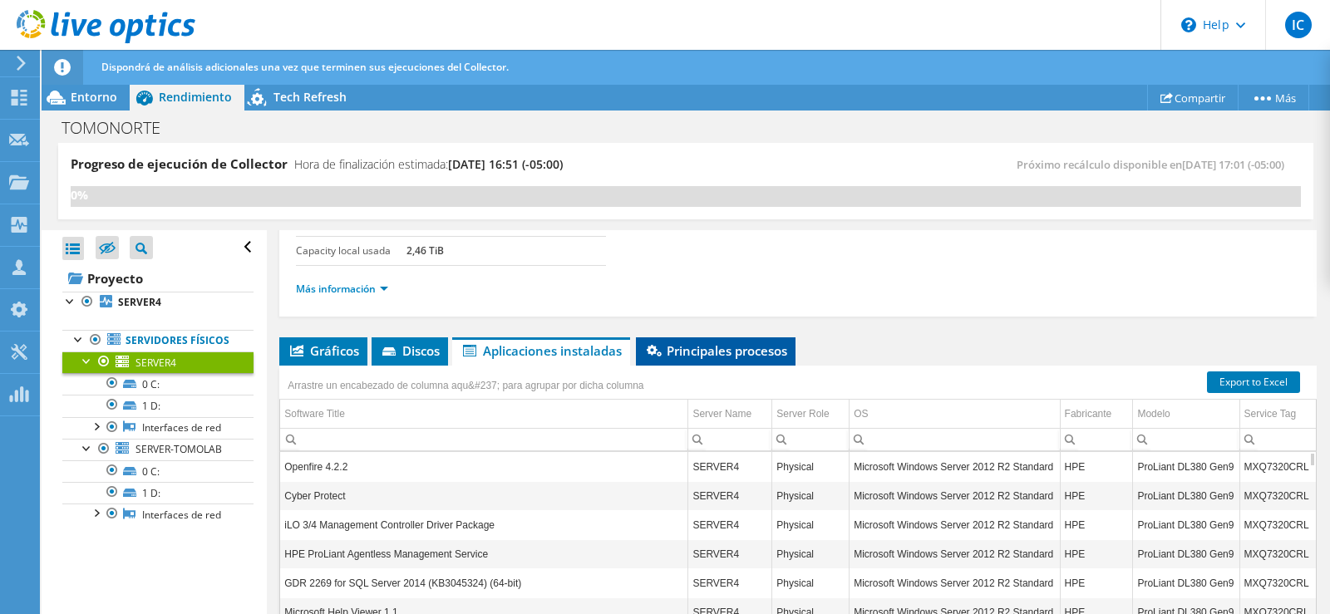
click at [707, 344] on span "Principales procesos" at bounding box center [715, 350] width 143 height 17
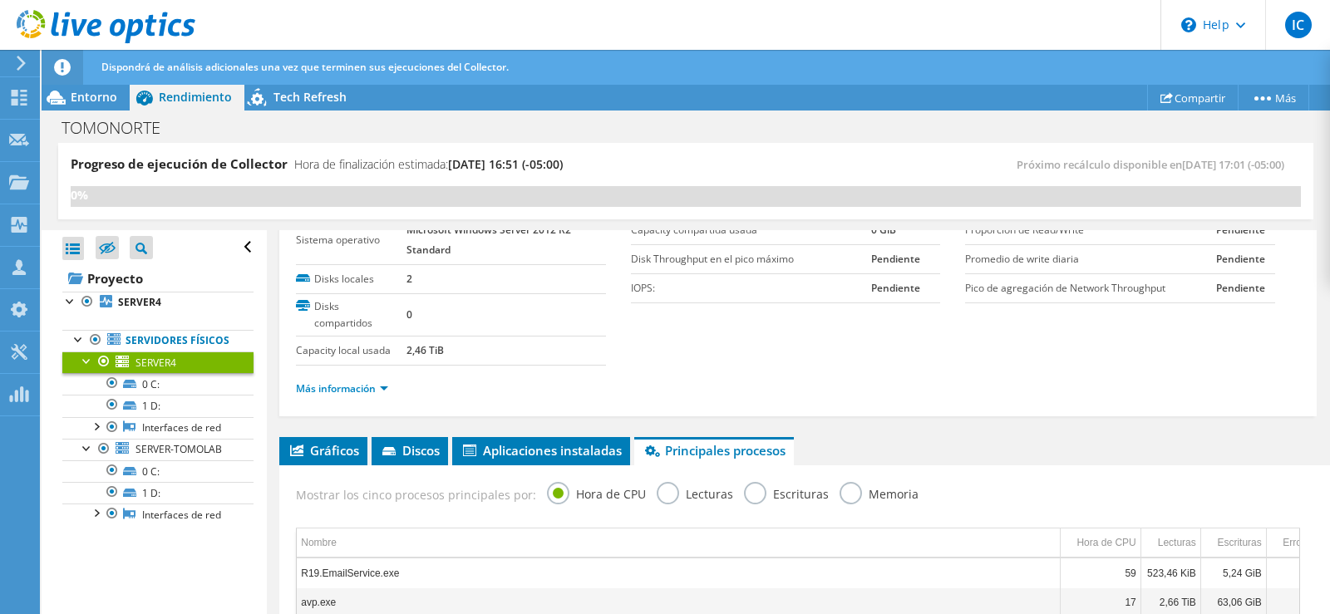
scroll to position [86, 0]
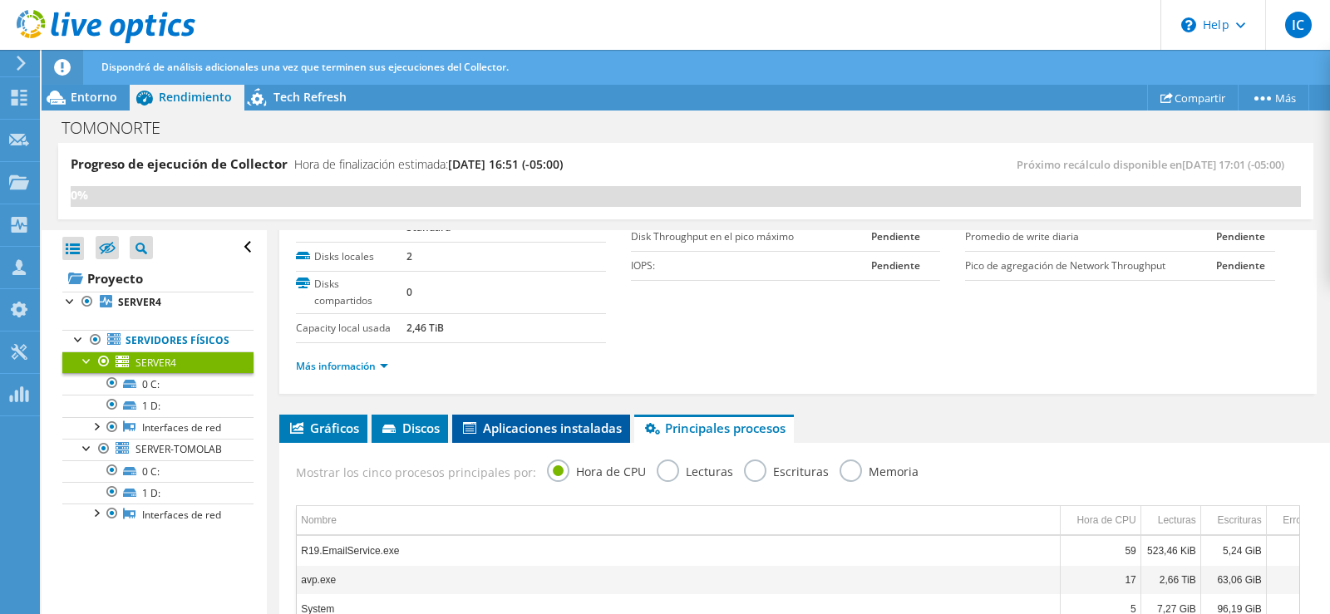
click at [567, 427] on span "Aplicaciones instaladas" at bounding box center [541, 428] width 161 height 17
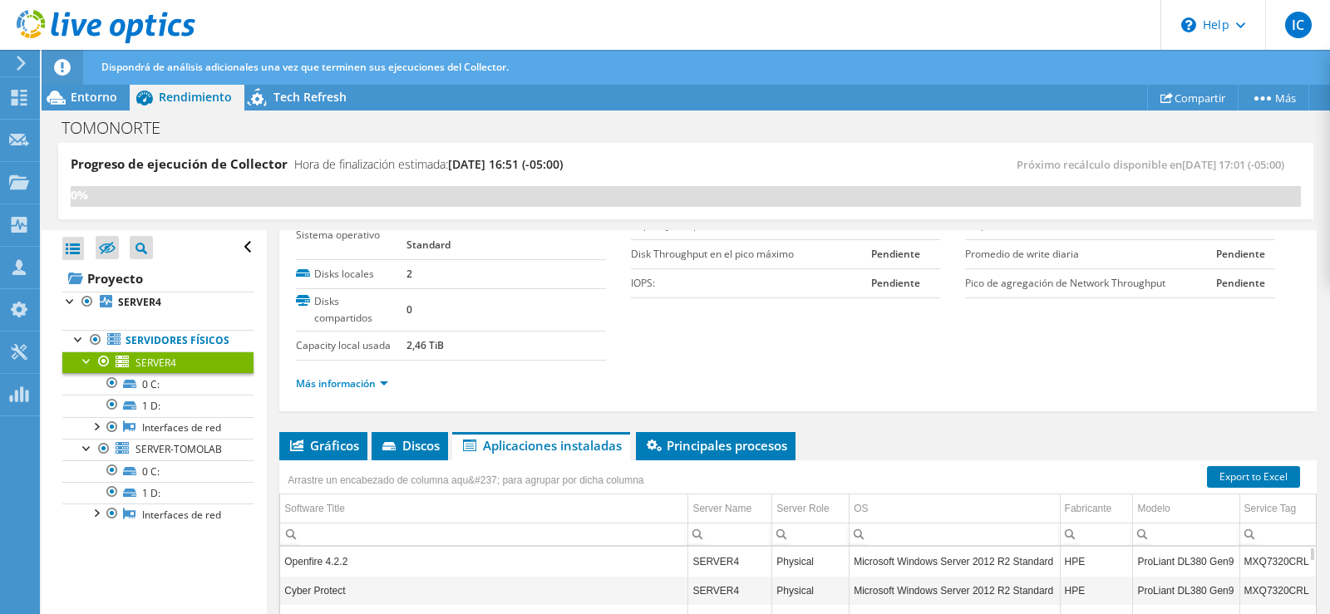
scroll to position [0, 0]
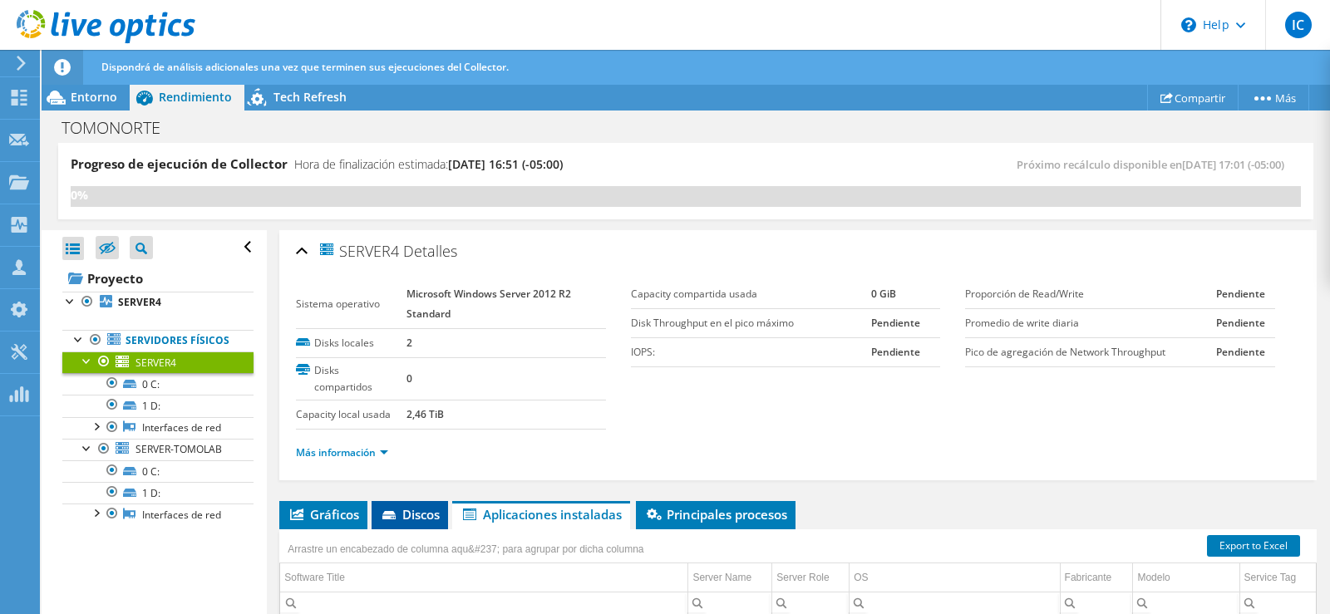
click at [408, 519] on span "Discos" at bounding box center [410, 514] width 60 height 17
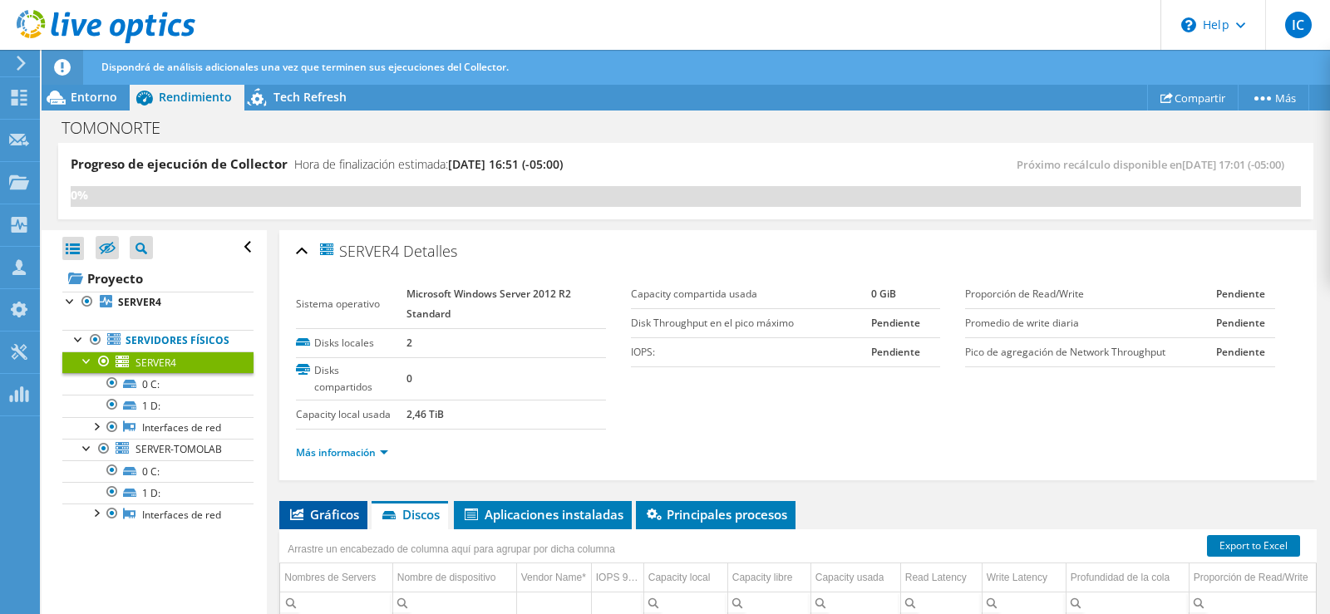
click at [306, 515] on span "Gráficos" at bounding box center [323, 514] width 71 height 17
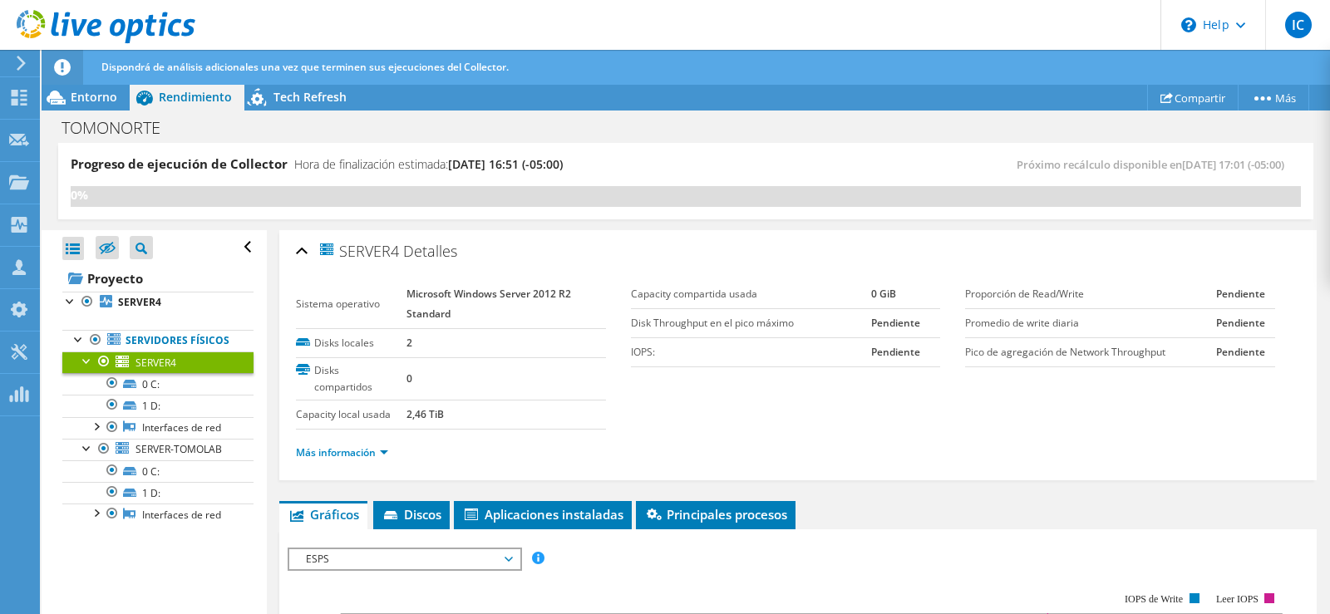
scroll to position [83, 0]
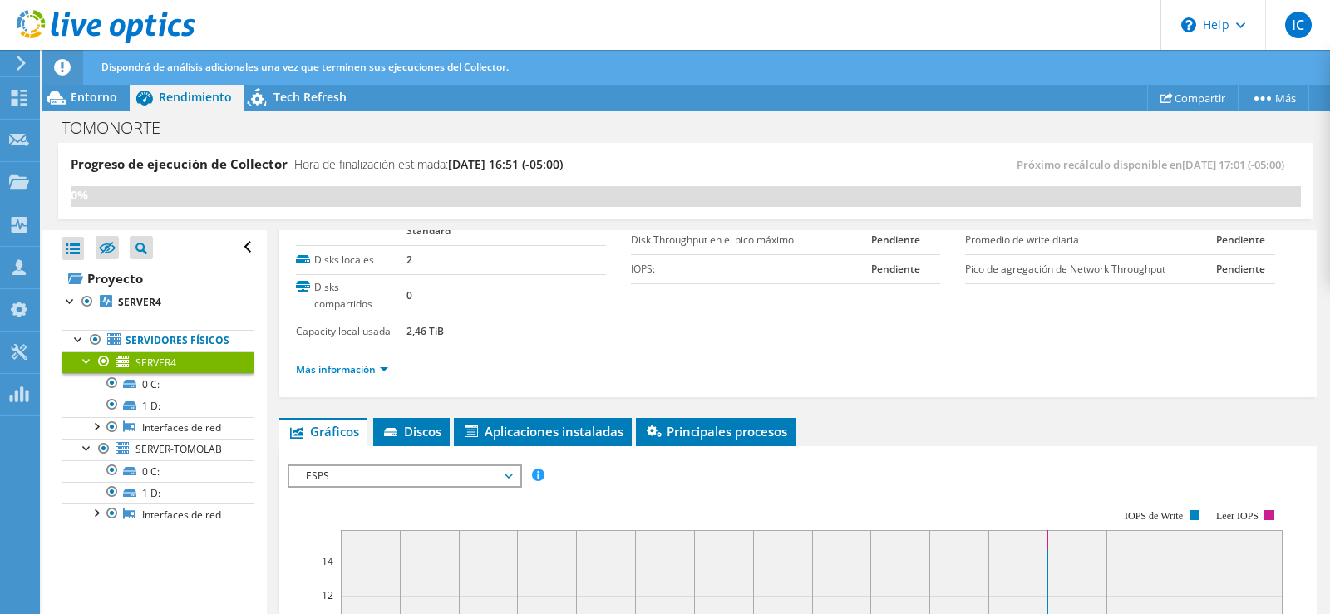
click at [490, 475] on span "ESPS" at bounding box center [405, 476] width 214 height 20
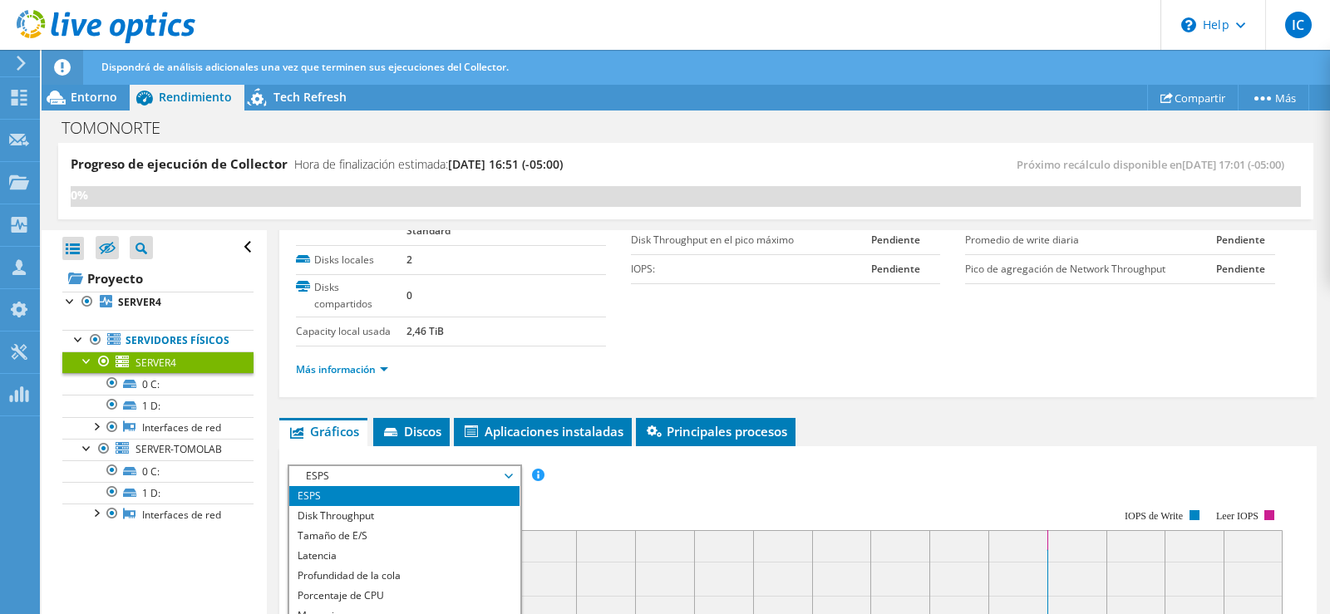
click at [555, 374] on ul "Más información" at bounding box center [798, 368] width 1004 height 22
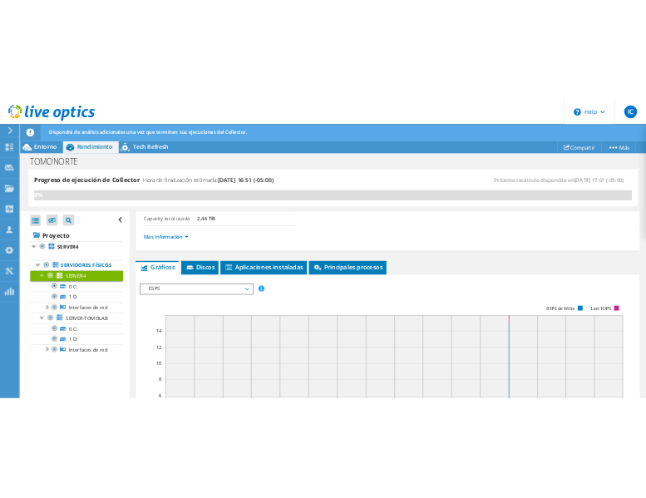
scroll to position [249, 0]
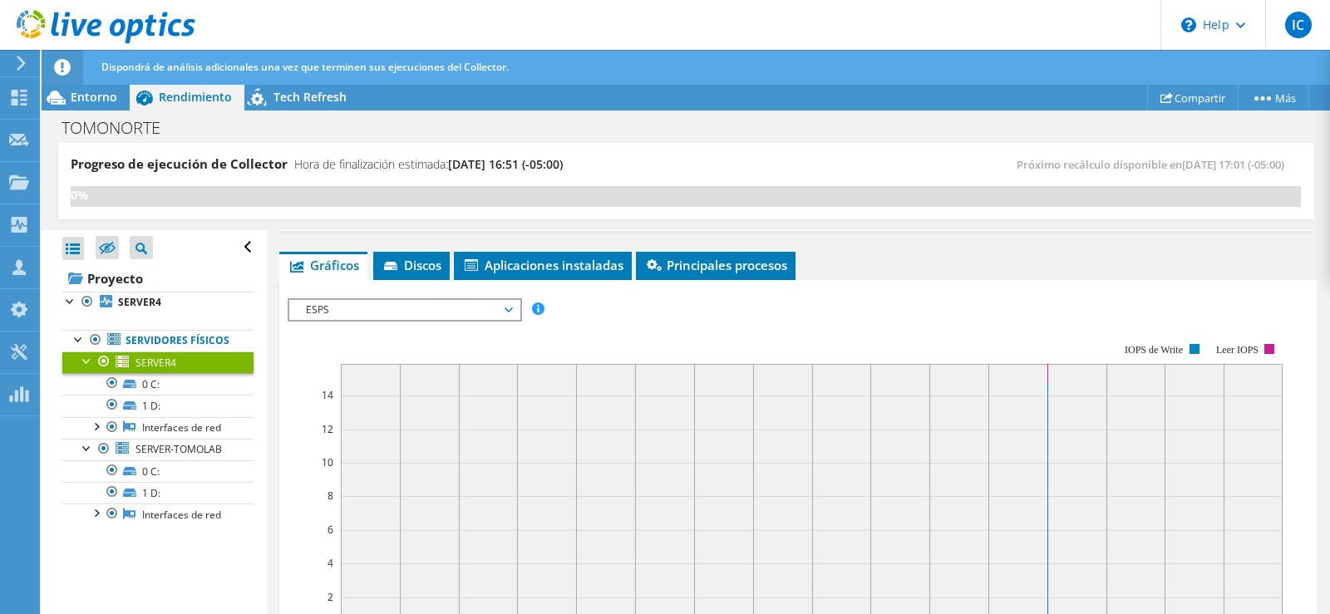
click at [432, 308] on span "ESPS" at bounding box center [405, 310] width 214 height 20
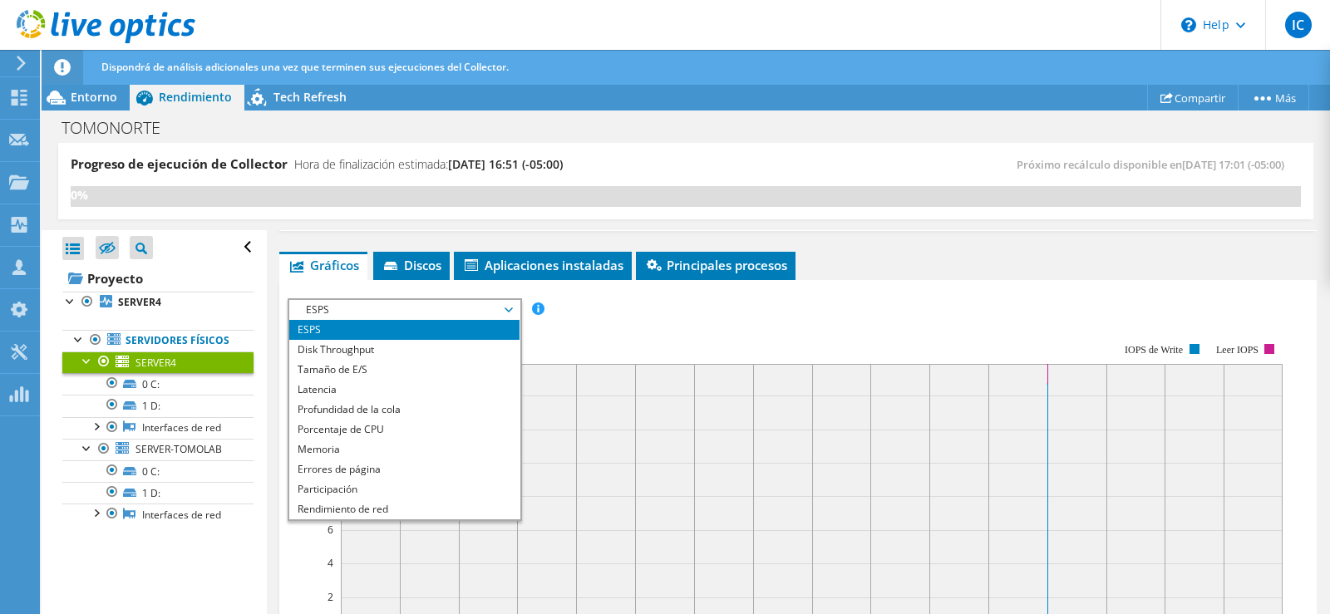
click at [375, 328] on li "ESPS" at bounding box center [404, 330] width 230 height 20
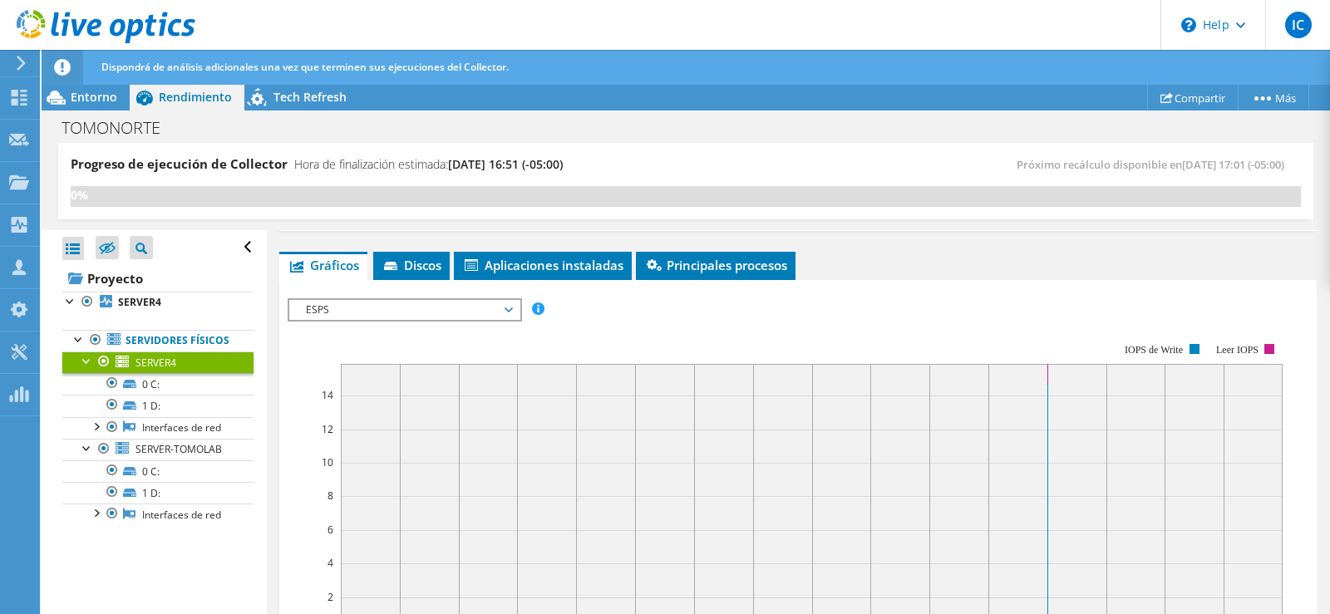
click at [381, 295] on div "ESPS Disk Throughput Tamaño de E/S Latencia Profundidad de la cola Porcentaje d…" at bounding box center [798, 584] width 1021 height 589
click at [371, 311] on span "ESPS" at bounding box center [405, 310] width 214 height 20
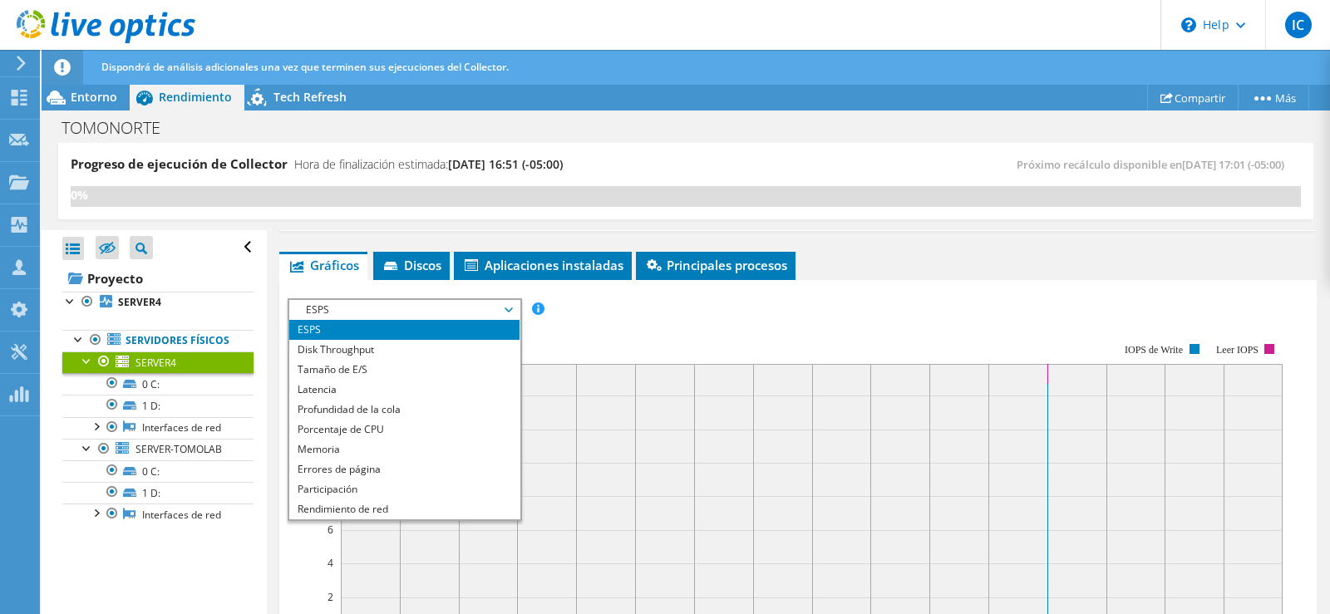
click at [364, 328] on li "ESPS" at bounding box center [404, 330] width 230 height 20
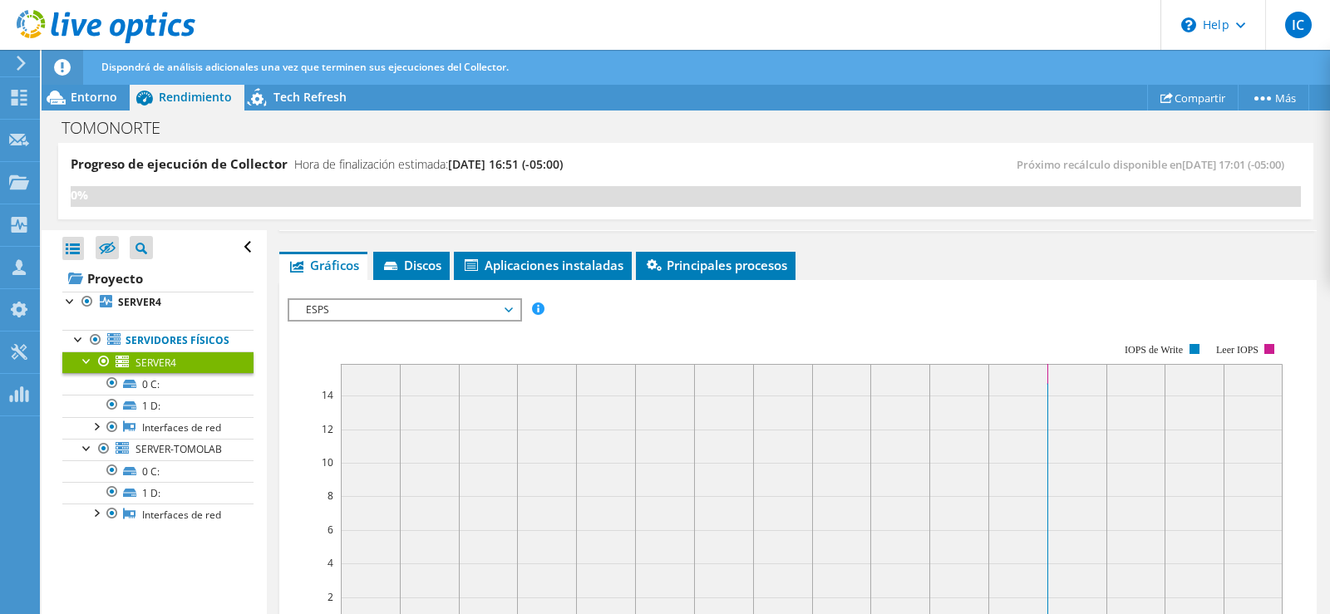
click at [590, 327] on rect at bounding box center [785, 487] width 995 height 333
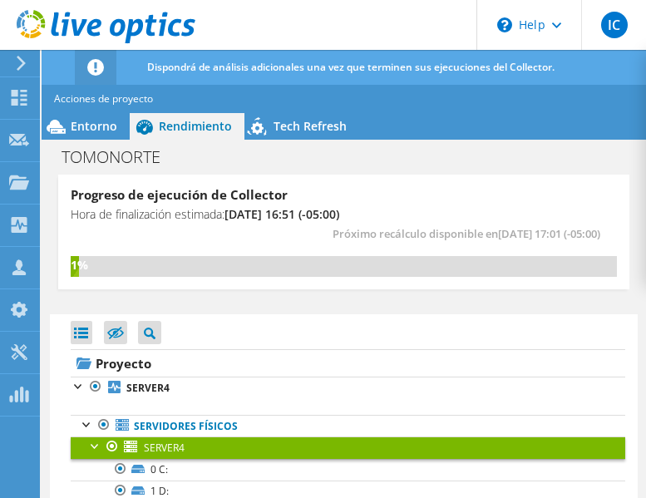
scroll to position [0, 0]
